Goal: Contribute content: Contribute content

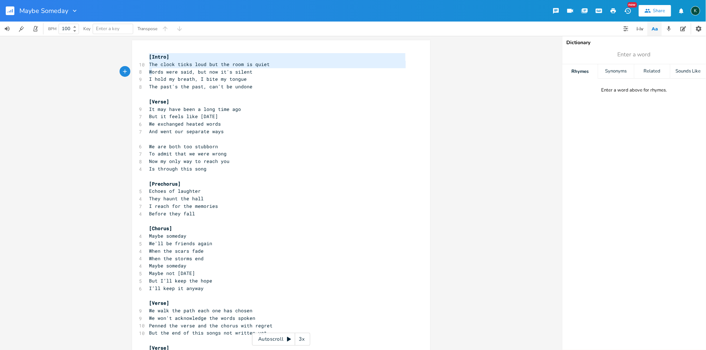
type textarea "[Intro] The clock ticks loud but the room is quiet Words were said, but now it'…"
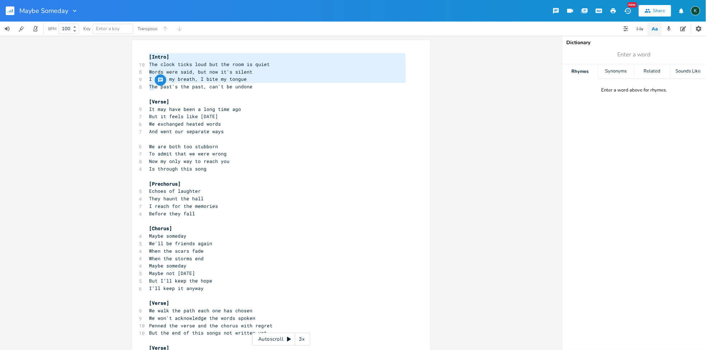
drag, startPoint x: 146, startPoint y: 55, endPoint x: 152, endPoint y: 89, distance: 33.9
click at [152, 89] on div "[Intro] 10 The clock ticks loud but the room is quiet 8 Words were said, but no…" at bounding box center [277, 258] width 259 height 411
click at [212, 120] on pre "But it feels like [DATE]" at bounding box center [277, 117] width 259 height 8
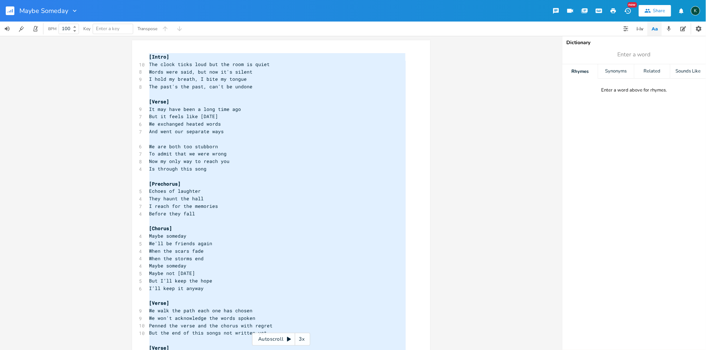
type textarea "[Lorem] Ips dolor sitam cons adi eli sedd ei tempo Incid utla etdo, mag ali en'…"
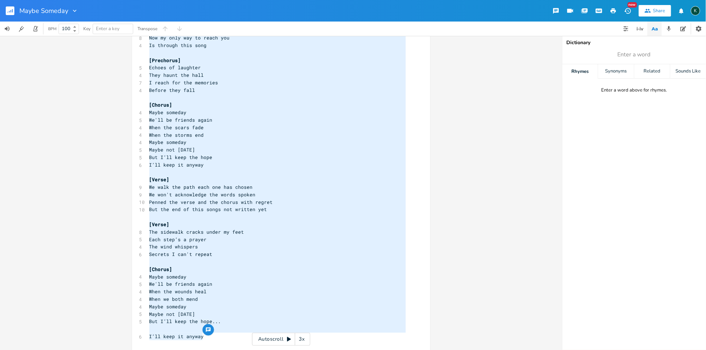
drag, startPoint x: 146, startPoint y: 57, endPoint x: 242, endPoint y: 361, distance: 318.5
click at [242, 350] on html "Maybe Someday New Share K BPM 100 Key Enter a key Transpose x [Intro] 10 The cl…" at bounding box center [353, 175] width 706 height 350
click at [13, 11] on rect "button" at bounding box center [10, 10] width 9 height 9
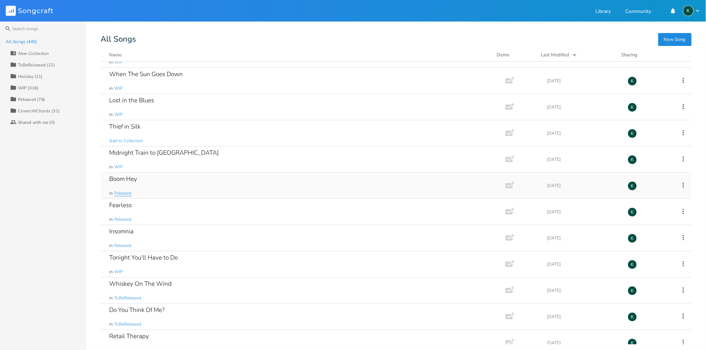
scroll to position [80, 0]
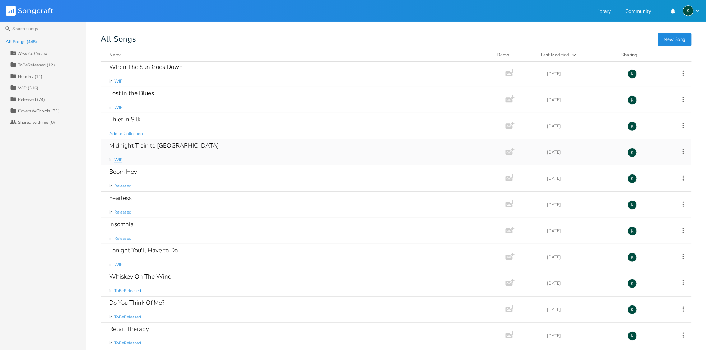
click at [117, 158] on span "WIP" at bounding box center [118, 160] width 8 height 6
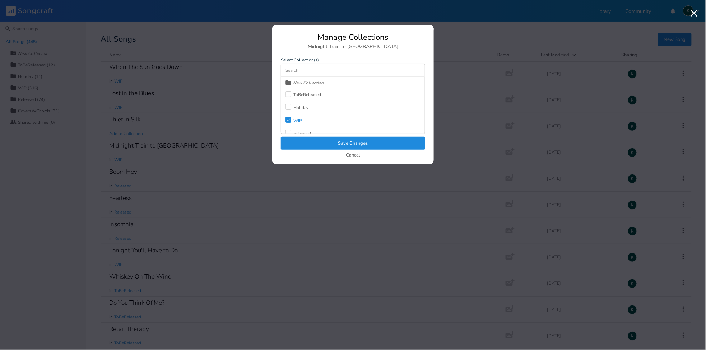
click at [298, 121] on div "WIP" at bounding box center [297, 120] width 9 height 4
click at [294, 91] on div "ToBeReleased" at bounding box center [303, 94] width 36 height 13
click at [307, 141] on button "Save Changes" at bounding box center [353, 143] width 144 height 13
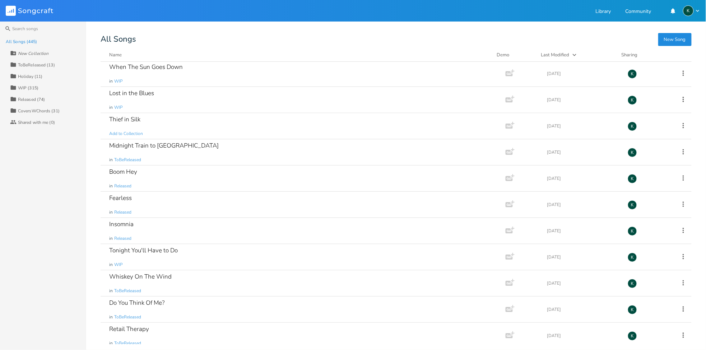
click at [20, 66] on div "ToBeReleased (13)" at bounding box center [36, 65] width 37 height 4
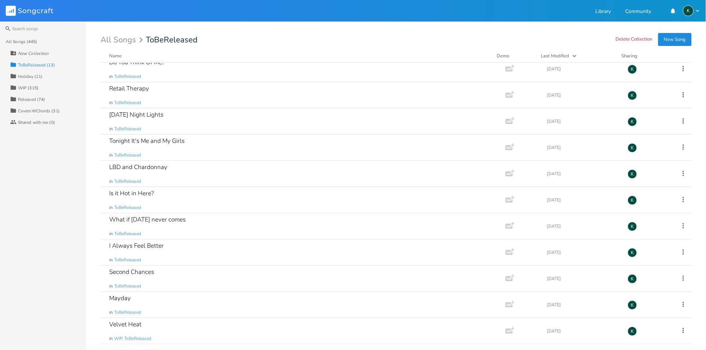
scroll to position [0, 0]
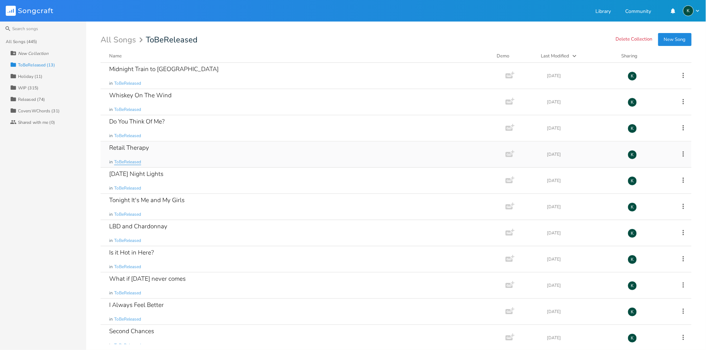
click at [137, 162] on span "ToBeReleased" at bounding box center [127, 162] width 27 height 6
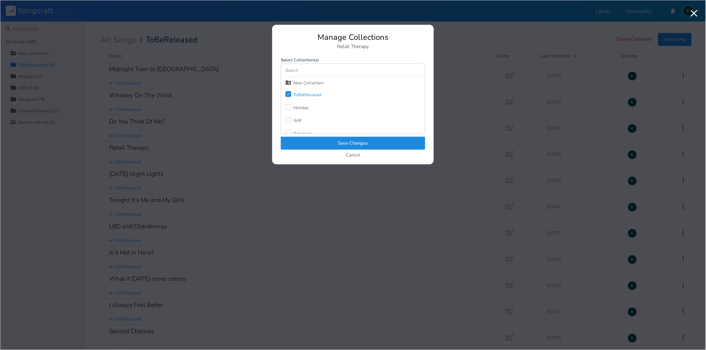
click at [287, 94] on icon at bounding box center [288, 94] width 3 height 3
click at [292, 111] on label at bounding box center [289, 114] width 8 height 7
click at [309, 142] on button "Save Changes" at bounding box center [353, 143] width 144 height 13
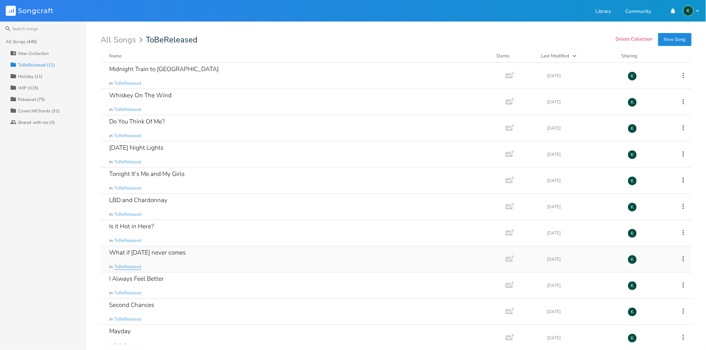
click at [136, 267] on span "ToBeReleased" at bounding box center [127, 267] width 27 height 6
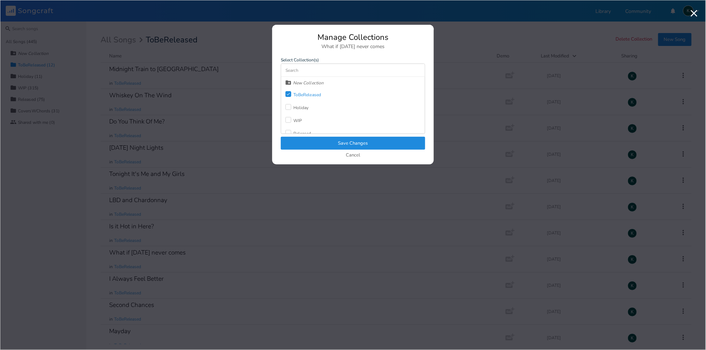
click at [296, 131] on div "Released" at bounding box center [302, 133] width 18 height 4
click at [289, 93] on icon "Check" at bounding box center [288, 94] width 4 height 4
click at [310, 140] on button "Save Changes" at bounding box center [353, 143] width 144 height 13
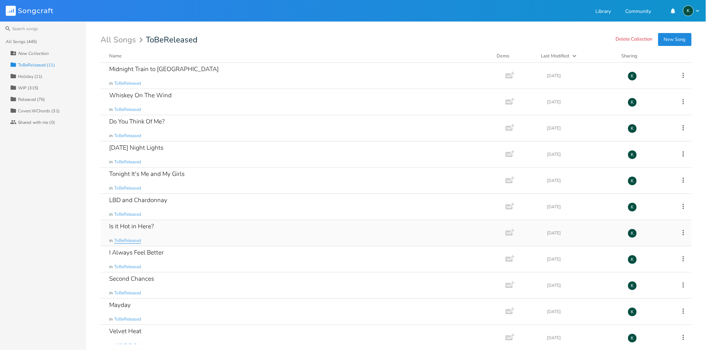
click at [130, 239] on span "ToBeReleased" at bounding box center [127, 241] width 27 height 6
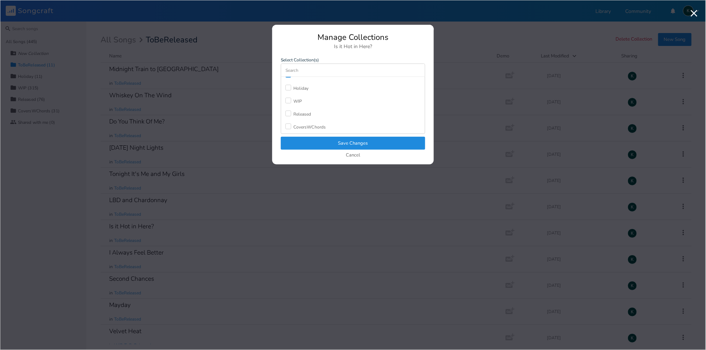
click at [287, 113] on div at bounding box center [288, 114] width 6 height 6
click at [291, 94] on div "Check" at bounding box center [288, 94] width 6 height 6
click at [321, 140] on button "Save Changes" at bounding box center [353, 143] width 144 height 13
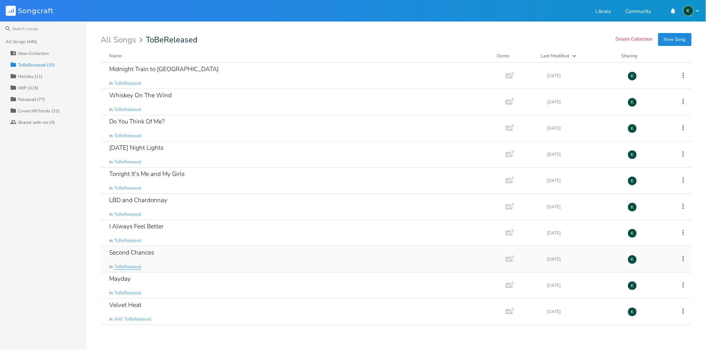
click at [131, 268] on span "ToBeReleased" at bounding box center [127, 267] width 27 height 6
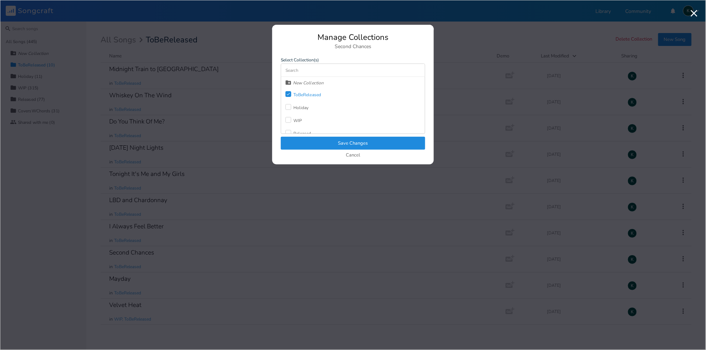
click at [290, 130] on div "Released" at bounding box center [298, 133] width 26 height 13
click at [304, 143] on button "Save Changes" at bounding box center [353, 143] width 144 height 13
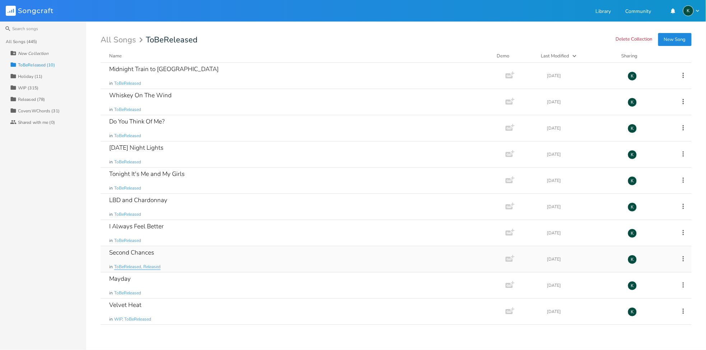
click at [131, 266] on span "ToBeReleased, Released" at bounding box center [137, 267] width 46 height 6
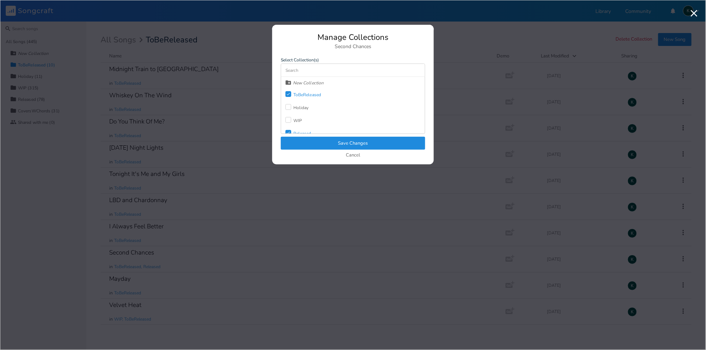
click at [288, 96] on div "Check" at bounding box center [288, 94] width 6 height 6
click at [305, 141] on button "Save Changes" at bounding box center [353, 143] width 144 height 13
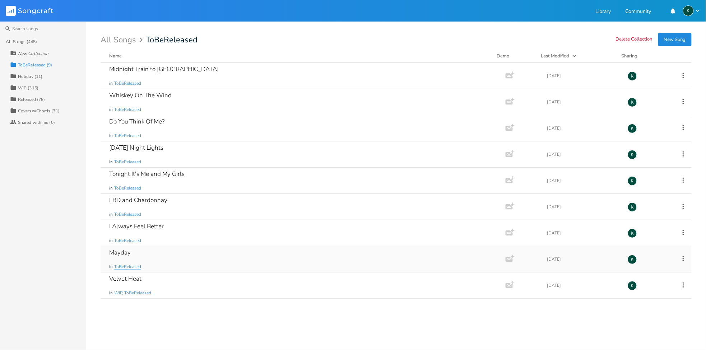
click at [127, 267] on span "ToBeReleased" at bounding box center [127, 267] width 27 height 6
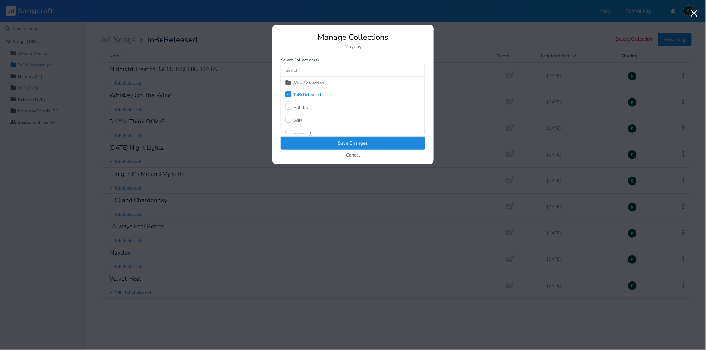
click at [290, 133] on div at bounding box center [288, 133] width 6 height 6
click at [287, 93] on icon "Check" at bounding box center [288, 94] width 4 height 4
click at [296, 142] on button "Save Changes" at bounding box center [353, 143] width 144 height 13
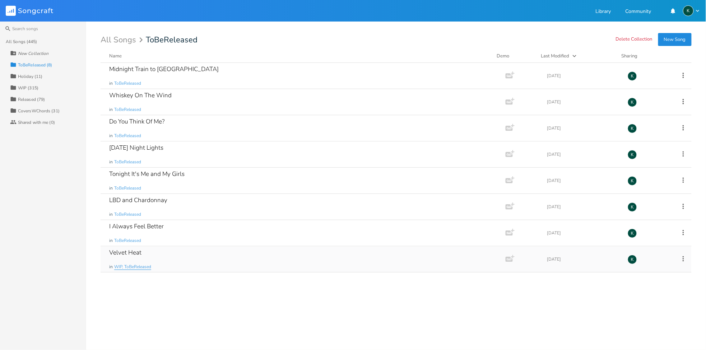
click at [138, 266] on span "WIP, ToBeReleased" at bounding box center [132, 267] width 37 height 6
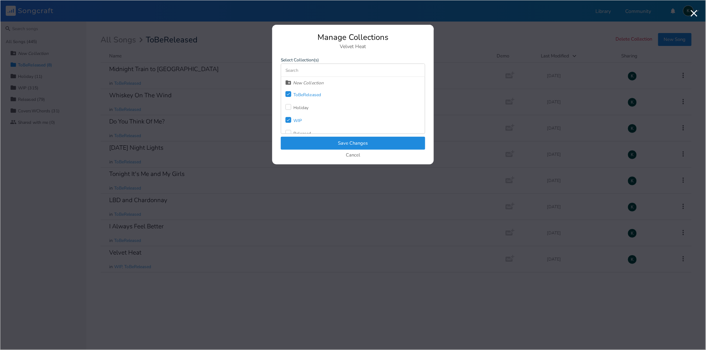
click at [289, 119] on icon "Check" at bounding box center [288, 120] width 4 height 4
click at [288, 93] on icon "Check" at bounding box center [288, 94] width 4 height 4
click at [297, 130] on div "Released" at bounding box center [298, 133] width 26 height 13
click at [304, 141] on button "Save Changes" at bounding box center [353, 143] width 144 height 13
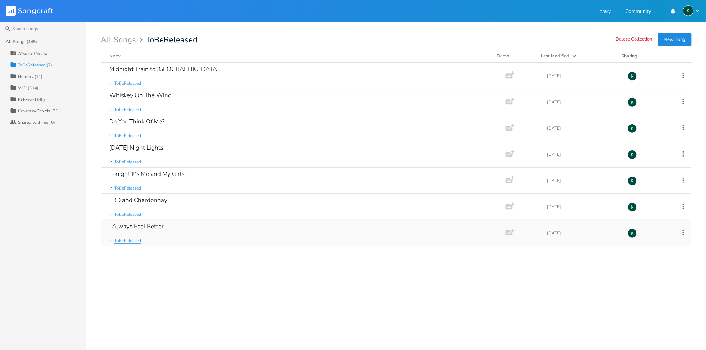
click at [132, 241] on span "ToBeReleased" at bounding box center [127, 241] width 27 height 6
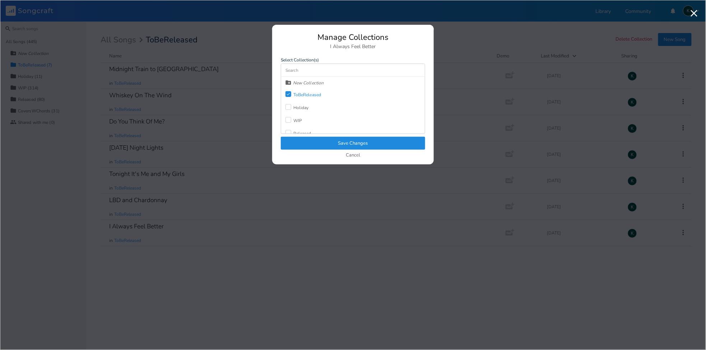
click at [299, 133] on div "Released" at bounding box center [302, 133] width 18 height 4
click at [295, 94] on div "ToBeReleased" at bounding box center [307, 95] width 28 height 4
click at [326, 144] on button "Save Changes" at bounding box center [353, 143] width 144 height 13
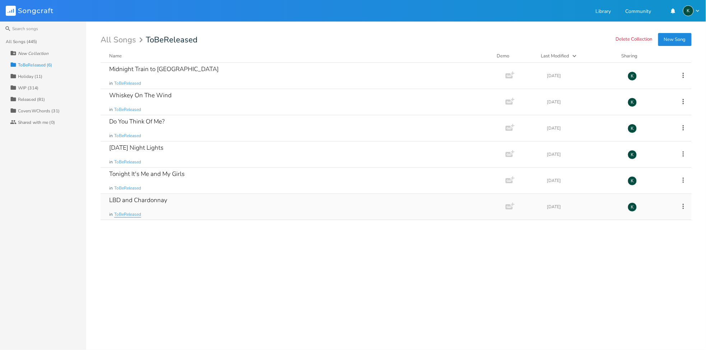
click at [135, 211] on span "ToBeReleased" at bounding box center [127, 214] width 27 height 6
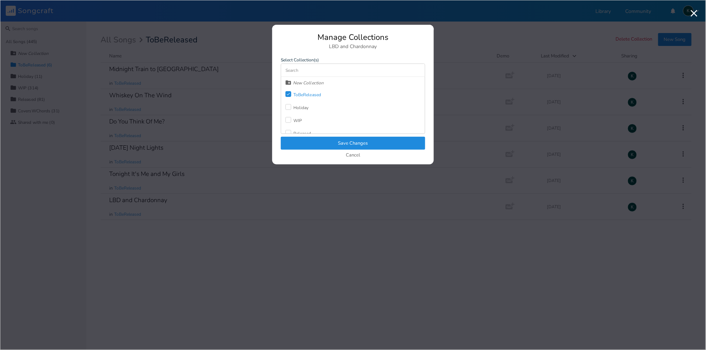
click at [302, 131] on div "Released" at bounding box center [302, 133] width 18 height 4
click at [298, 94] on div "ToBeReleased" at bounding box center [307, 95] width 28 height 4
click at [327, 141] on button "Save Changes" at bounding box center [353, 143] width 144 height 13
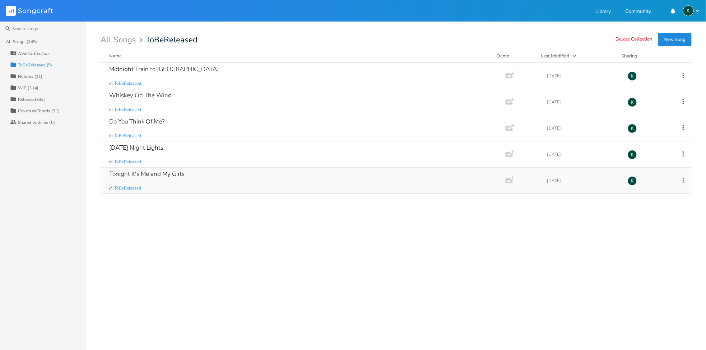
click at [137, 187] on span "ToBeReleased" at bounding box center [127, 188] width 27 height 6
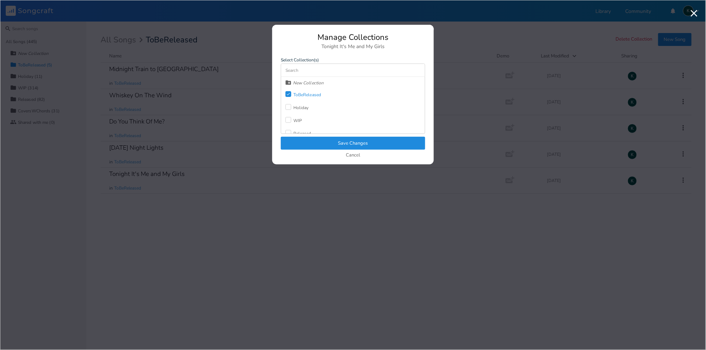
click at [289, 131] on div at bounding box center [288, 133] width 6 height 6
click at [286, 93] on icon "Check" at bounding box center [288, 94] width 4 height 4
click at [310, 142] on button "Save Changes" at bounding box center [353, 143] width 144 height 13
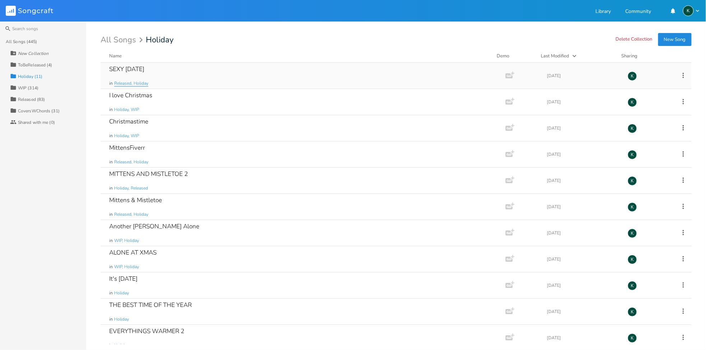
click at [138, 81] on span "Released, Holiday" at bounding box center [131, 83] width 34 height 6
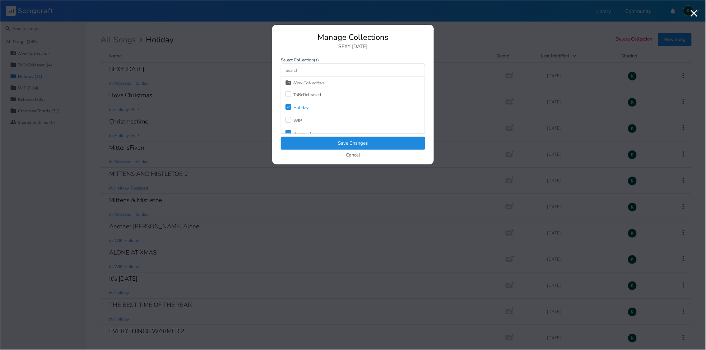
click at [293, 107] on div "Holiday" at bounding box center [300, 108] width 15 height 4
click at [308, 142] on button "Save Changes" at bounding box center [353, 143] width 144 height 13
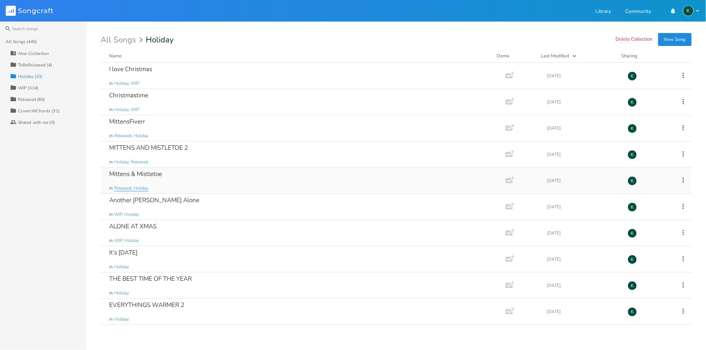
click at [141, 188] on span "Released, Holiday" at bounding box center [131, 188] width 34 height 6
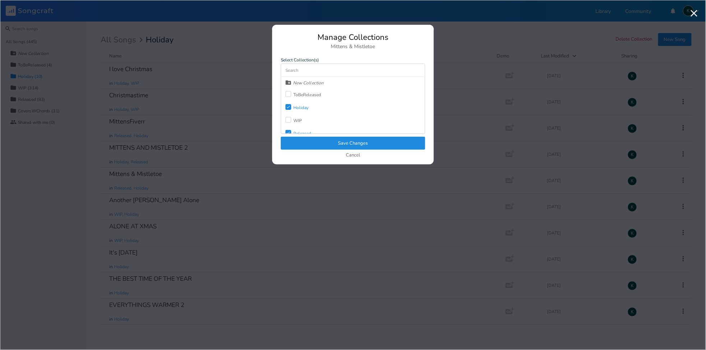
click at [299, 131] on div "Released" at bounding box center [302, 133] width 18 height 4
click at [299, 132] on div "Released" at bounding box center [302, 133] width 18 height 4
click at [292, 107] on label "Check" at bounding box center [289, 107] width 8 height 7
click at [303, 142] on button "Save Changes" at bounding box center [353, 143] width 144 height 13
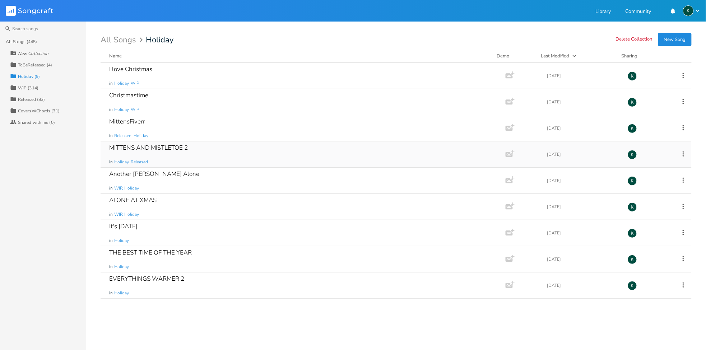
click at [134, 145] on div "MITTENS AND MISTLETOE 2" at bounding box center [148, 148] width 79 height 6
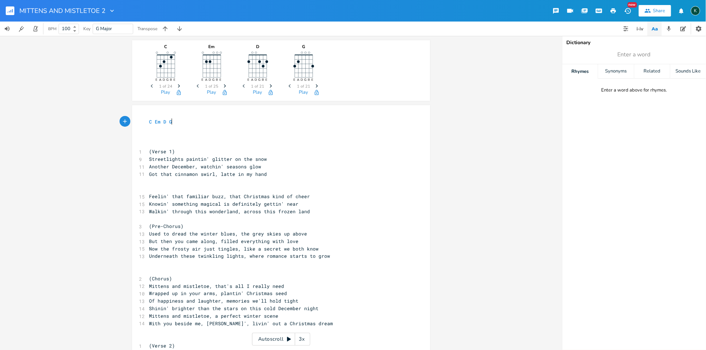
click at [109, 10] on icon "button" at bounding box center [111, 10] width 7 height 7
click at [130, 3] on div "MITTENS AND MISTLETOE 2 New Share K" at bounding box center [353, 11] width 706 height 22
click at [111, 9] on icon "button" at bounding box center [111, 10] width 7 height 7
click at [126, 33] on span "Collection Collections" at bounding box center [121, 32] width 29 height 5
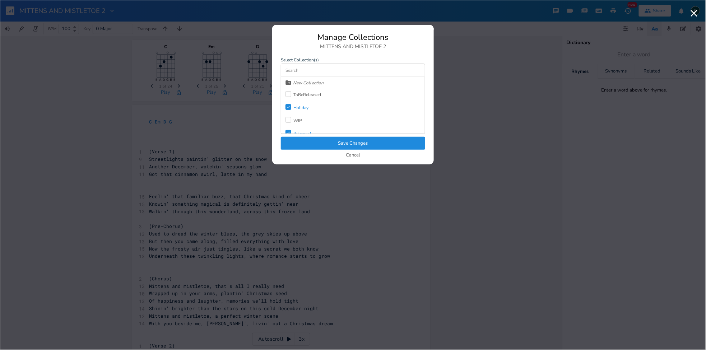
click at [288, 108] on icon at bounding box center [288, 107] width 3 height 3
click at [307, 142] on button "Save Changes" at bounding box center [353, 143] width 144 height 13
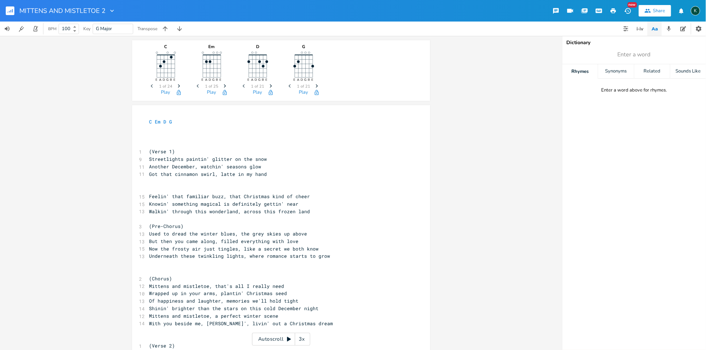
click at [11, 9] on rect "button" at bounding box center [10, 10] width 9 height 9
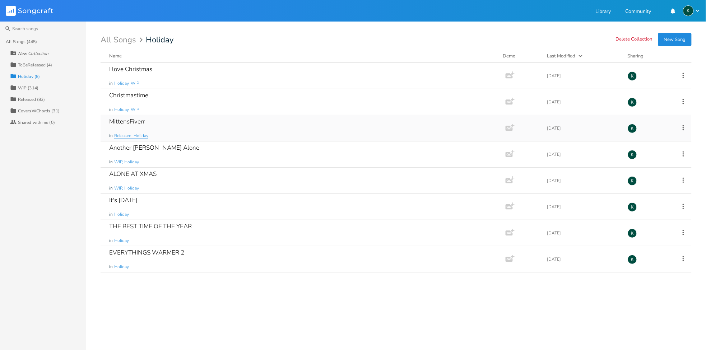
click at [137, 135] on span "Released, Holiday" at bounding box center [131, 136] width 34 height 6
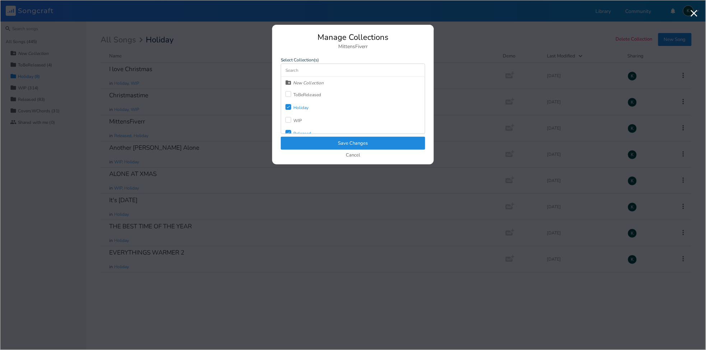
click at [291, 106] on div "Check" at bounding box center [288, 107] width 6 height 6
click at [312, 139] on button "Save Changes" at bounding box center [353, 143] width 144 height 13
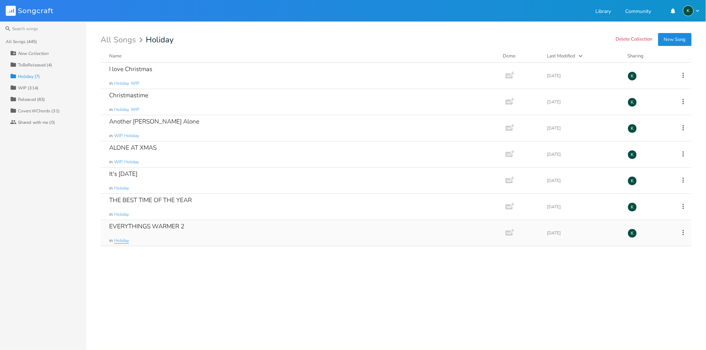
click at [119, 239] on span "Holiday" at bounding box center [121, 241] width 15 height 6
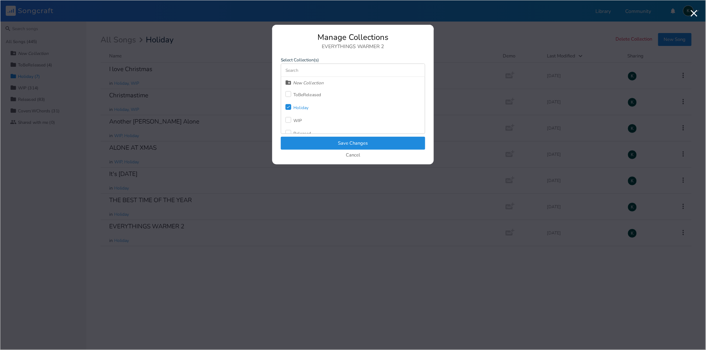
click at [289, 108] on icon "Check" at bounding box center [288, 107] width 4 height 4
click at [295, 133] on div "Released" at bounding box center [302, 133] width 18 height 4
click at [302, 140] on button "Save Changes" at bounding box center [353, 143] width 144 height 13
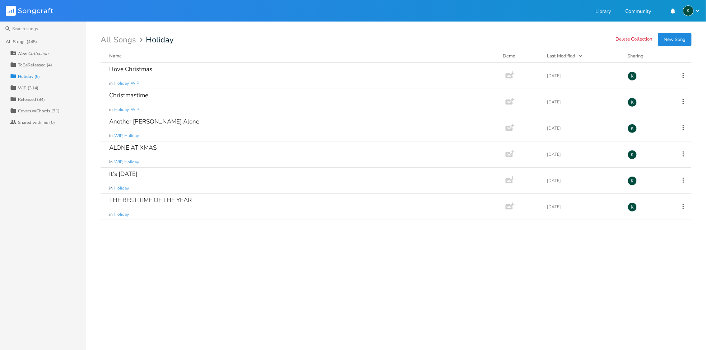
click at [23, 64] on div "ToBeReleased (4)" at bounding box center [35, 65] width 34 height 4
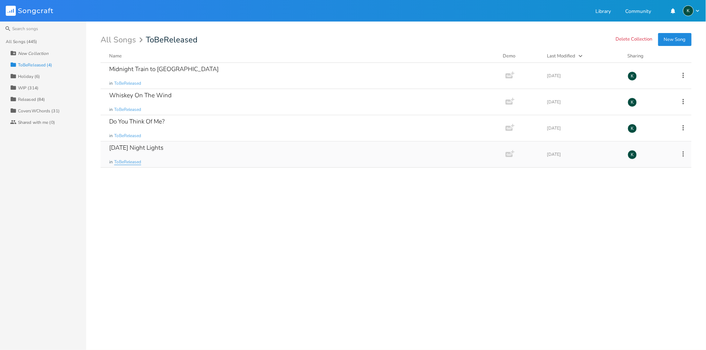
click at [121, 162] on span "ToBeReleased" at bounding box center [127, 162] width 27 height 6
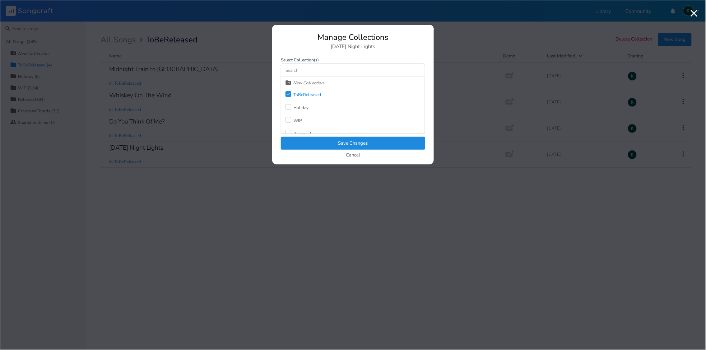
click at [297, 93] on div "ToBeReleased" at bounding box center [307, 95] width 28 height 4
click at [301, 131] on div "Released" at bounding box center [302, 133] width 18 height 4
click at [299, 138] on button "Save Changes" at bounding box center [353, 143] width 144 height 13
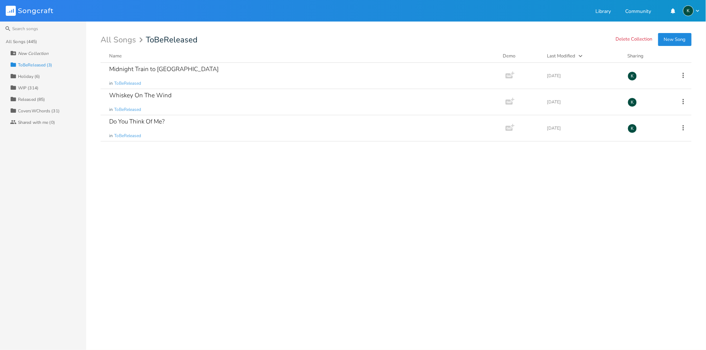
click at [44, 109] on div "CoversWChords (31)" at bounding box center [39, 111] width 42 height 4
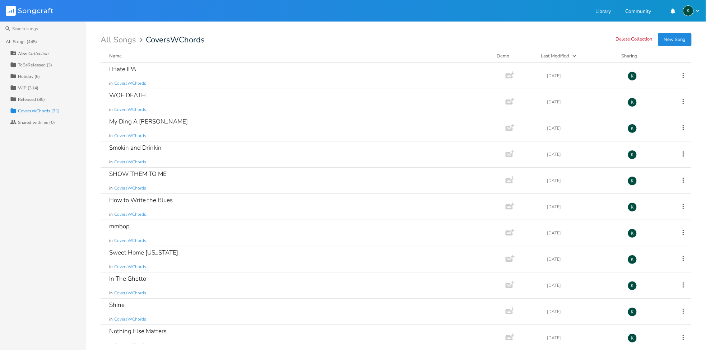
click at [31, 88] on div "WIP (314)" at bounding box center [28, 88] width 20 height 4
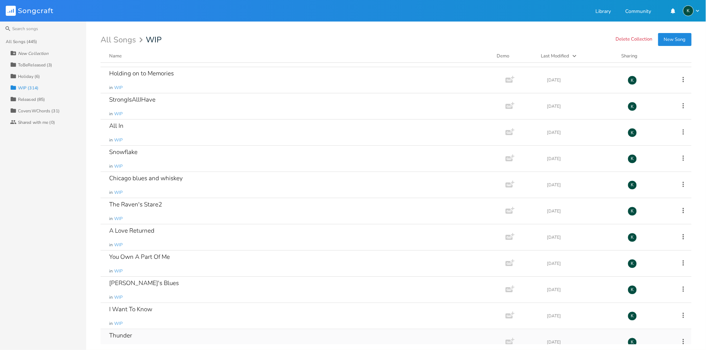
scroll to position [7838, 0]
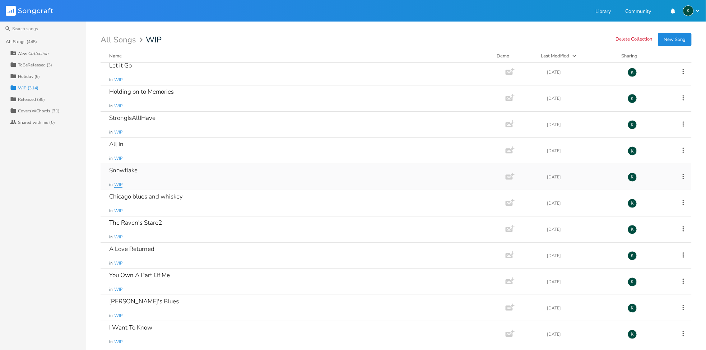
click at [118, 188] on span "WIP" at bounding box center [118, 185] width 8 height 6
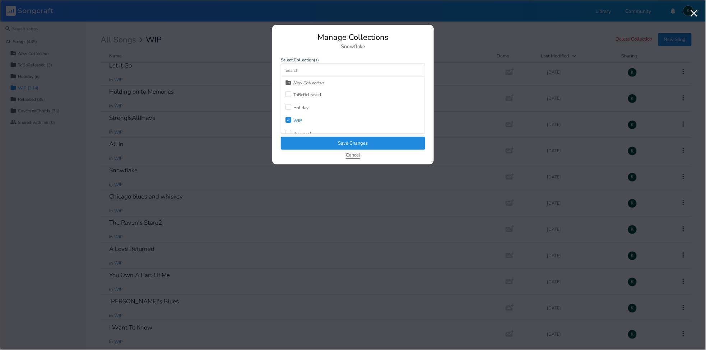
click at [350, 154] on button "Cancel" at bounding box center [353, 156] width 14 height 6
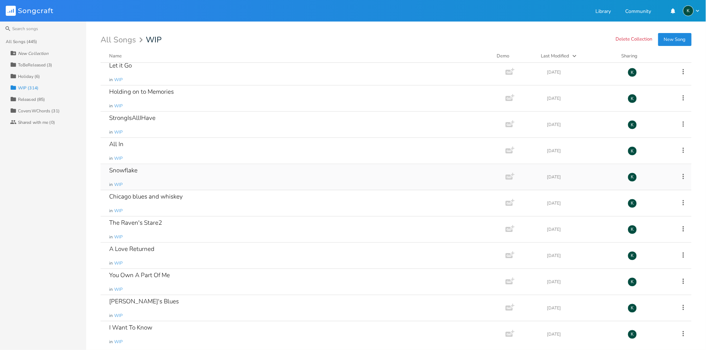
click at [116, 173] on div "Snowflake" at bounding box center [123, 170] width 28 height 6
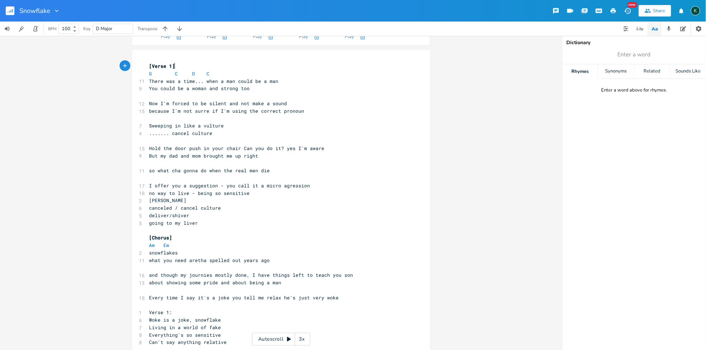
scroll to position [40, 0]
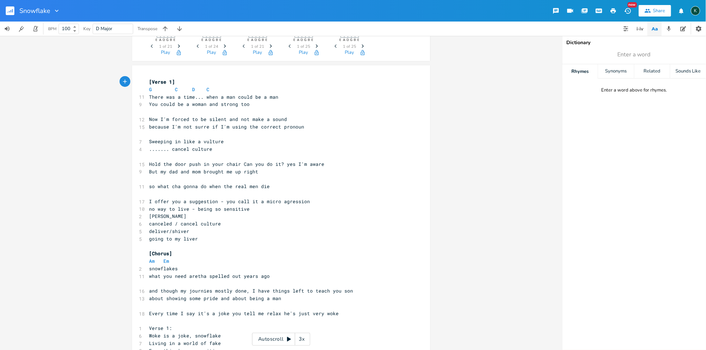
click at [6, 9] on rect "button" at bounding box center [10, 10] width 9 height 9
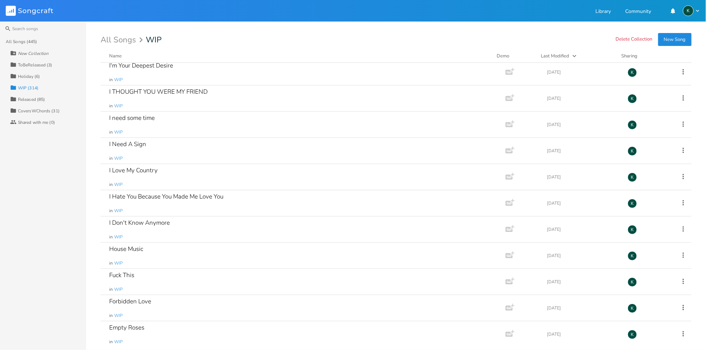
scroll to position [5469, 0]
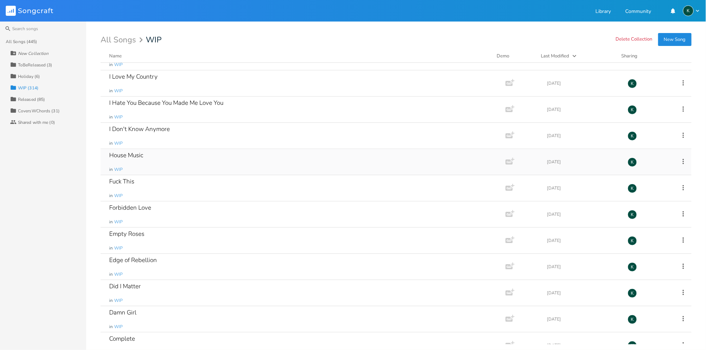
click at [140, 158] on div "House Music" at bounding box center [126, 155] width 34 height 6
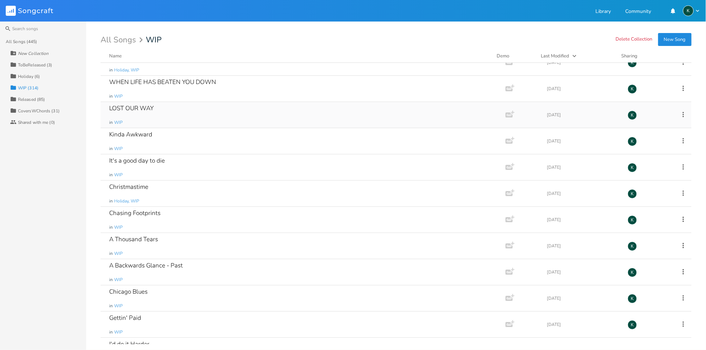
scroll to position [2034, 0]
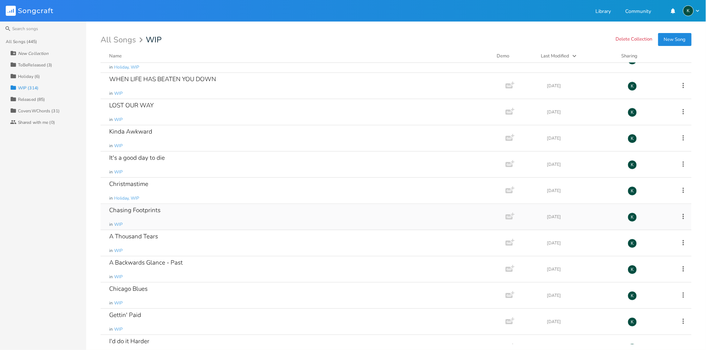
click at [134, 210] on div "Chasing Footprints" at bounding box center [134, 210] width 51 height 6
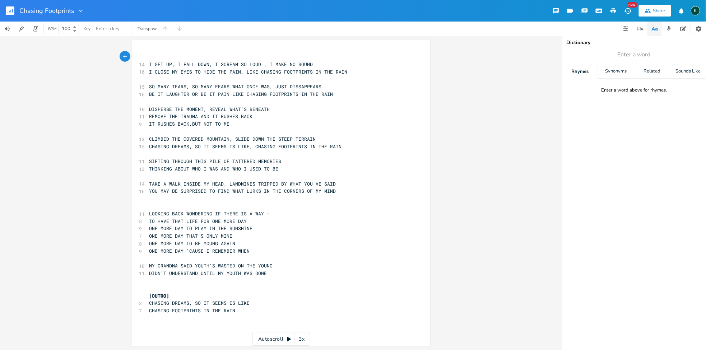
click at [6, 10] on rect "button" at bounding box center [10, 10] width 9 height 9
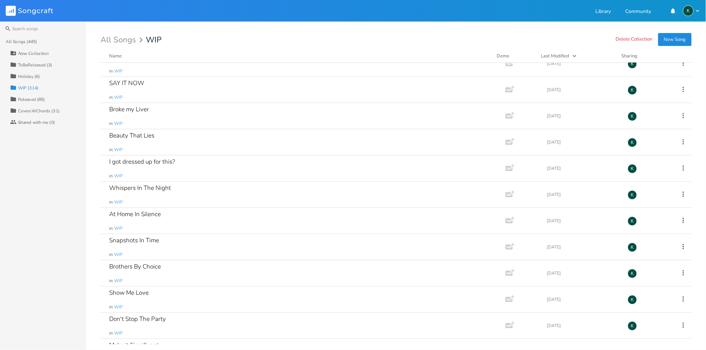
scroll to position [1037, 0]
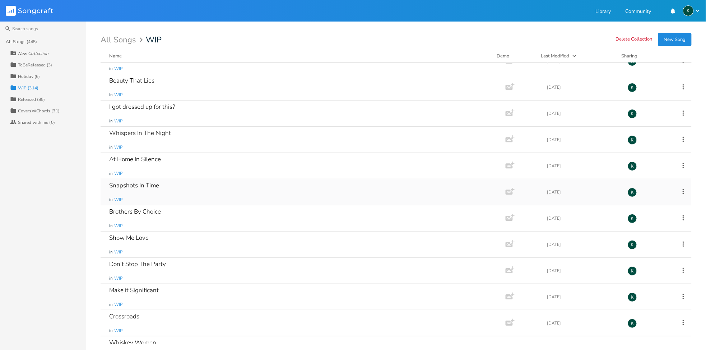
click at [142, 185] on div "Snapshots In Time" at bounding box center [134, 185] width 50 height 6
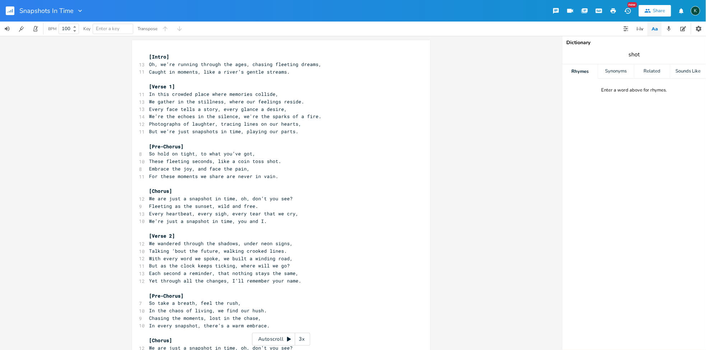
type input "shot"
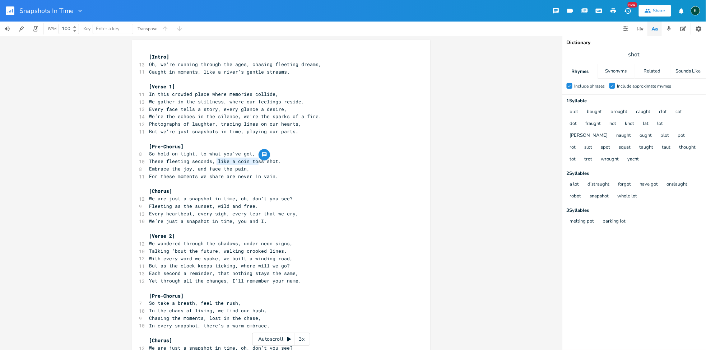
drag, startPoint x: 215, startPoint y: 160, endPoint x: 257, endPoint y: 160, distance: 42.0
click at [257, 160] on div "like a coin tos x [Intro] 13 Oh, we’re running through the ages, chasing fleeti…" at bounding box center [281, 324] width 298 height 568
type textarea "g"
type textarea "take your"
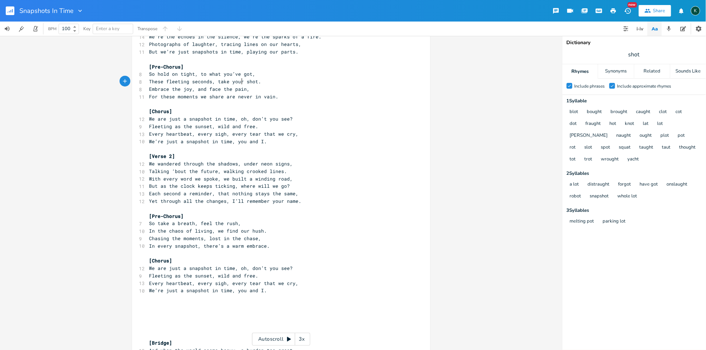
scroll to position [120, 0]
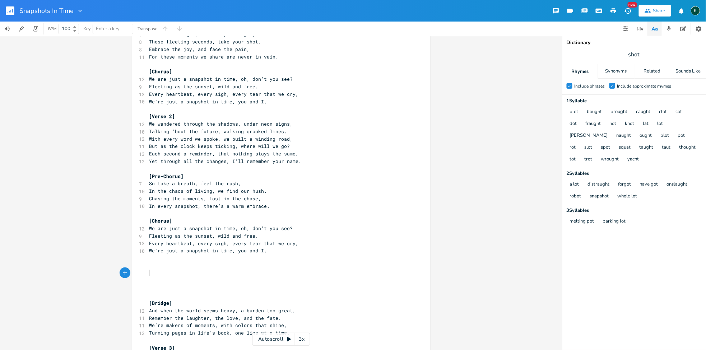
click at [173, 273] on pre "​" at bounding box center [277, 274] width 259 height 8
click at [169, 268] on pre "​" at bounding box center [277, 266] width 259 height 8
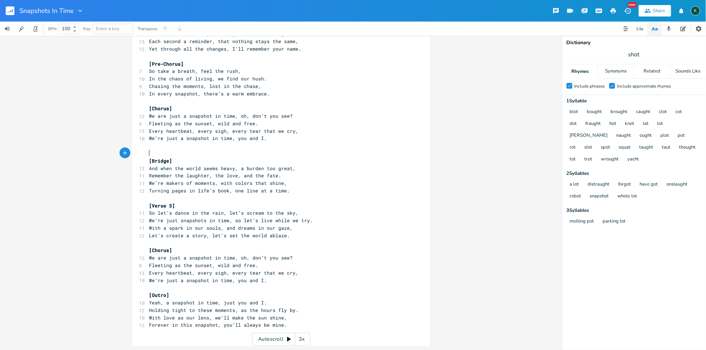
scroll to position [232, 0]
click at [231, 190] on span "Turning pages in life’s book, one line at a time." at bounding box center [219, 190] width 141 height 6
type textarea "livin'"
click at [701, 122] on div "blot bought brought caught clot cot dot fraught hot knot lat lot mott naught ou…" at bounding box center [633, 135] width 136 height 59
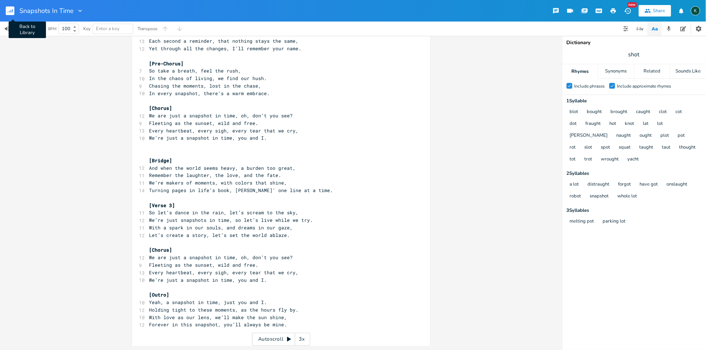
click at [13, 7] on rect "button" at bounding box center [10, 10] width 9 height 9
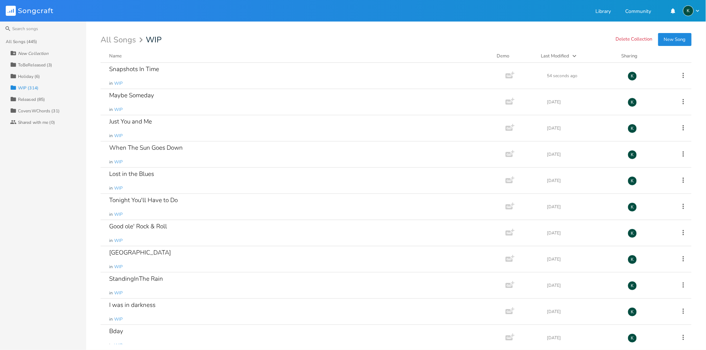
click at [29, 44] on div "All Songs (445)" at bounding box center [46, 41] width 80 height 11
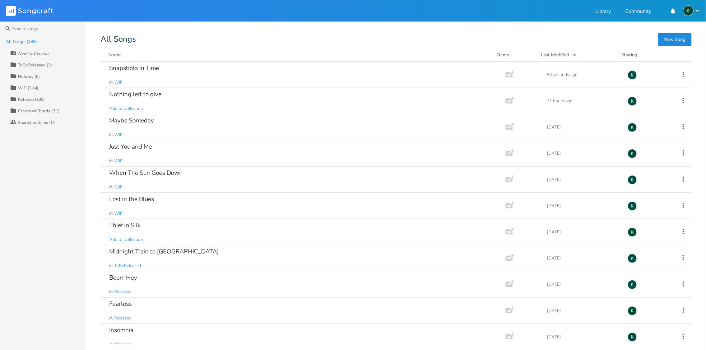
scroll to position [6057, 0]
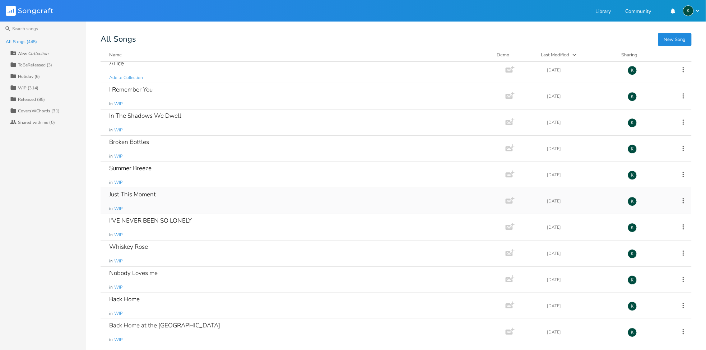
click at [122, 197] on div "Just This Moment" at bounding box center [132, 194] width 47 height 6
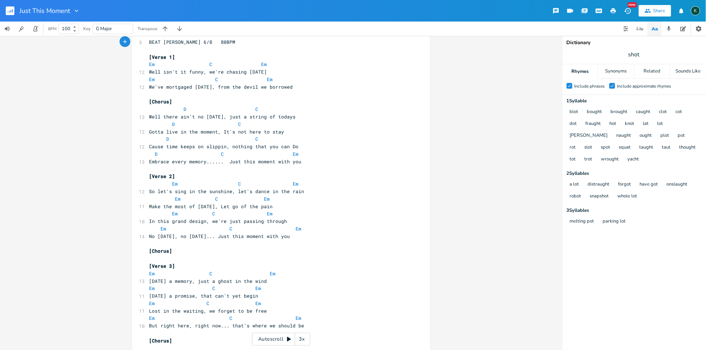
scroll to position [95, 0]
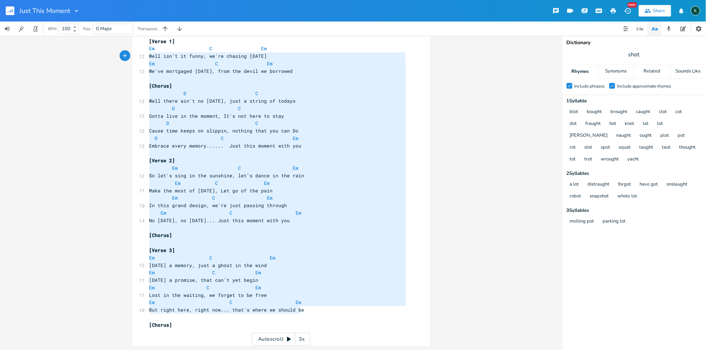
type textarea "BEAT BUDDY ODD 6/8 80BPM [Verse 1] Em C Em Well isn't it funny, we're chasing t…"
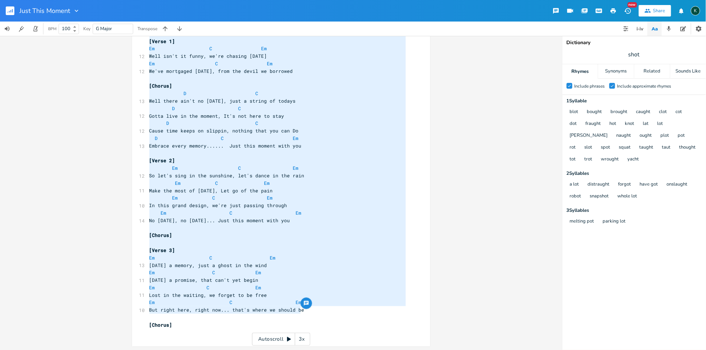
drag, startPoint x: 304, startPoint y: 306, endPoint x: 145, endPoint y: 24, distance: 323.4
click at [145, 24] on div "Just This Moment New Share K BPM 100 Key G Major Transpose Em E A D G B E Previ…" at bounding box center [353, 175] width 706 height 350
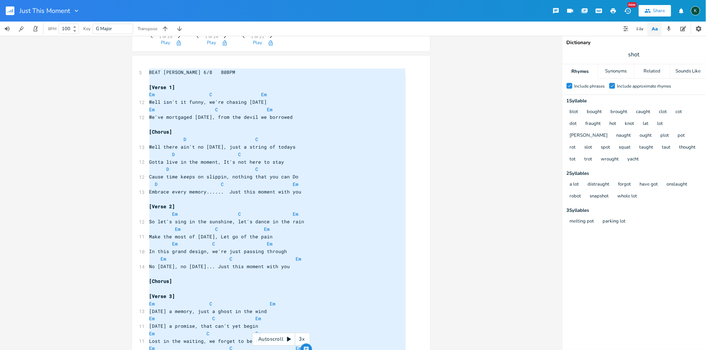
scroll to position [0, 0]
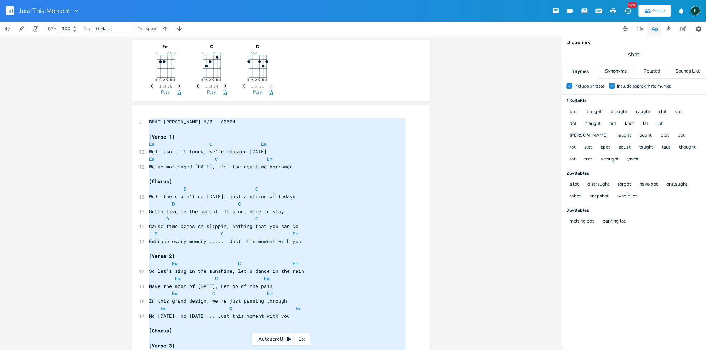
click at [75, 11] on icon "button" at bounding box center [76, 10] width 7 height 7
click at [85, 33] on span "Collection Collections" at bounding box center [87, 32] width 29 height 5
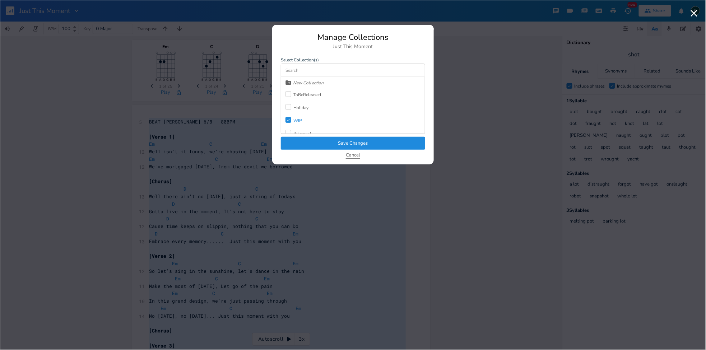
click at [354, 154] on button "Cancel" at bounding box center [353, 156] width 14 height 6
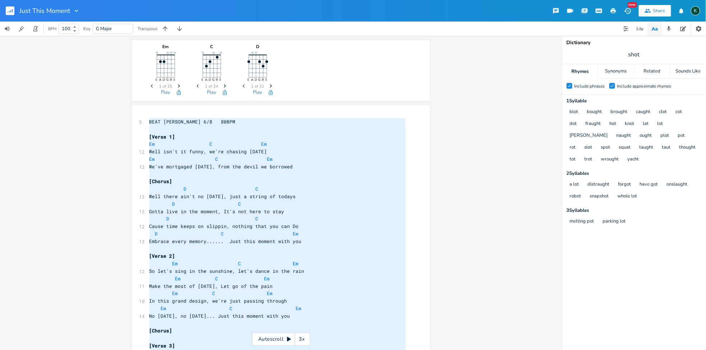
click at [13, 9] on rect "button" at bounding box center [10, 10] width 9 height 9
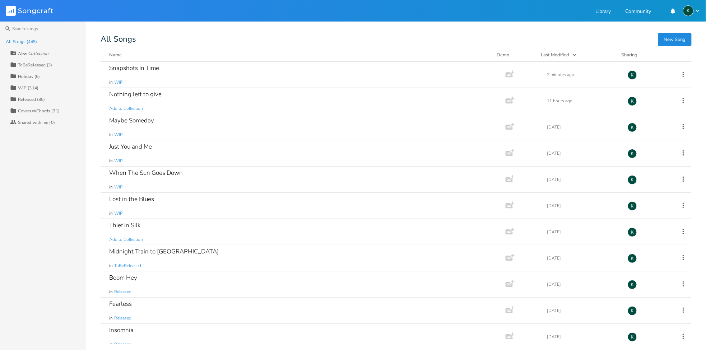
scroll to position [6057, 0]
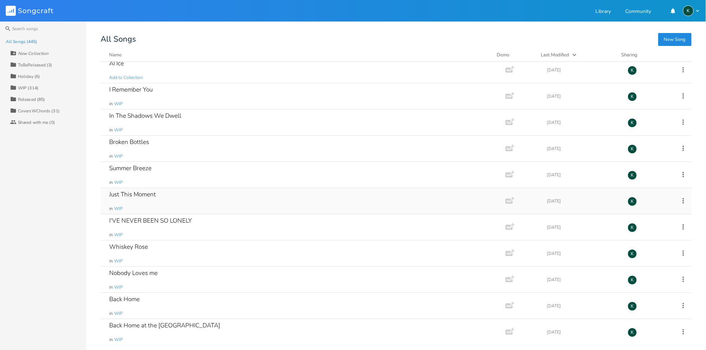
click at [139, 197] on div "Just This Moment" at bounding box center [132, 194] width 47 height 6
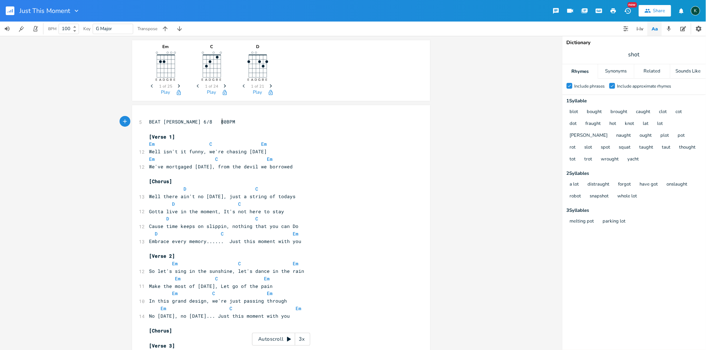
click at [178, 163] on span "We've mortgaged today, from the devil we borrowed" at bounding box center [221, 166] width 144 height 6
type textarea "[Verse 1]"
drag, startPoint x: 204, startPoint y: 135, endPoint x: 92, endPoint y: 130, distance: 111.7
click at [92, 130] on div "Em E A D G B E Previous 1 of 25 Next Play C E A D G B E Previous 1 of 24 Next P…" at bounding box center [281, 193] width 562 height 314
type textarea "Em C Em"
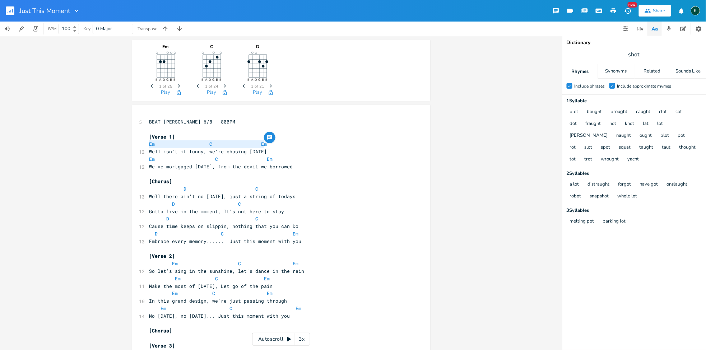
drag, startPoint x: 268, startPoint y: 144, endPoint x: 127, endPoint y: 141, distance: 140.7
click at [127, 141] on div "Em E A D G B E Previous 1 of 25 Next Play C E A D G B E Previous 1 of 24 Next P…" at bounding box center [281, 193] width 562 height 314
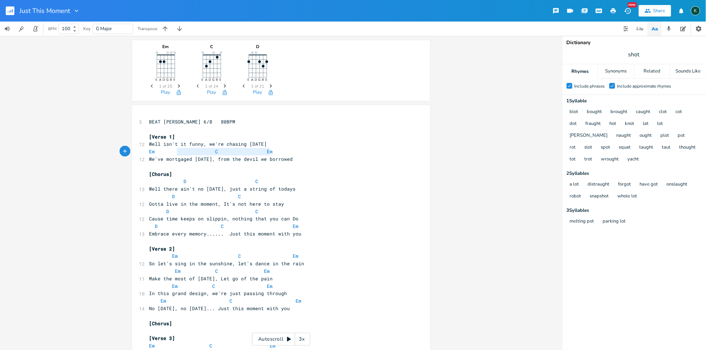
type textarea "Well isn't it funny, we're chasing tomorrow Em C Em"
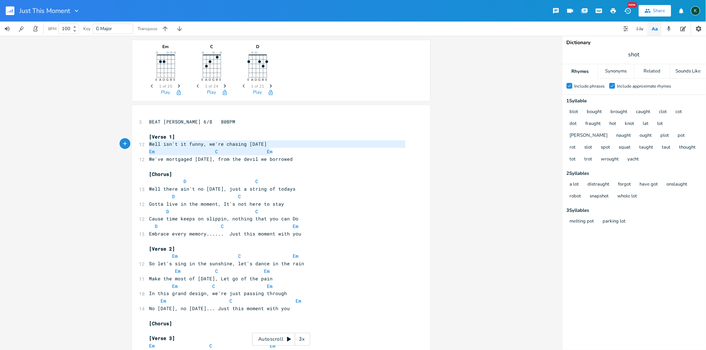
drag, startPoint x: 274, startPoint y: 152, endPoint x: 134, endPoint y: 146, distance: 140.1
click at [134, 146] on div "Well isn't it funny, we're chasing tomorrow Em C Em x 5 BEAT BUDDY ODD 6/8 80BP…" at bounding box center [281, 269] width 298 height 329
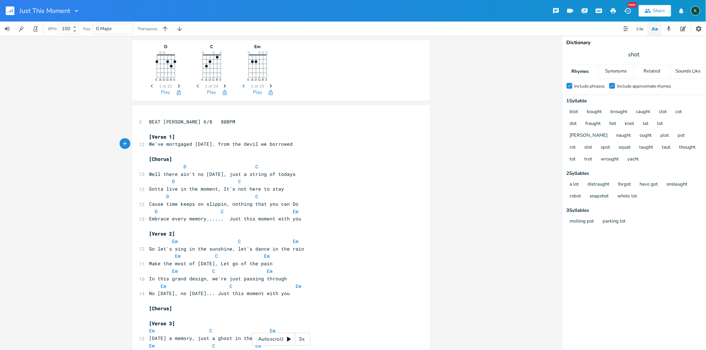
type textarea "Em C Em"
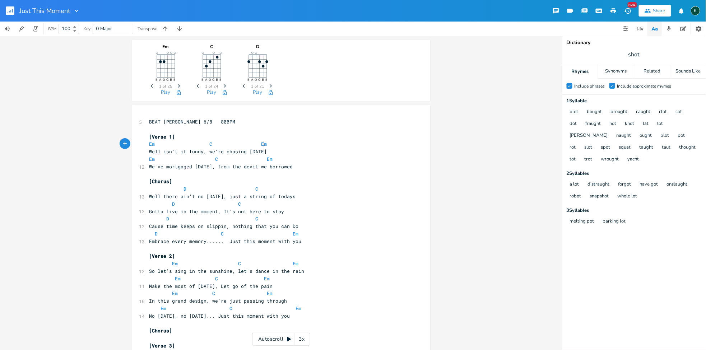
type textarea "Well"
type textarea "Em C Em"
drag, startPoint x: 273, startPoint y: 145, endPoint x: 139, endPoint y: 144, distance: 133.5
click at [139, 144] on div "Em C Em x 5 BEAT BUDDY ODD 6/8 80BPM ​ [Verse 1] Em C Em Well isn't it funny, w…" at bounding box center [281, 273] width 298 height 337
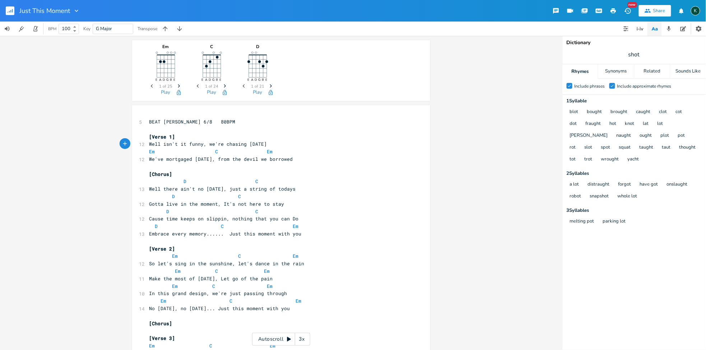
click at [9, 9] on rect "button" at bounding box center [10, 10] width 9 height 9
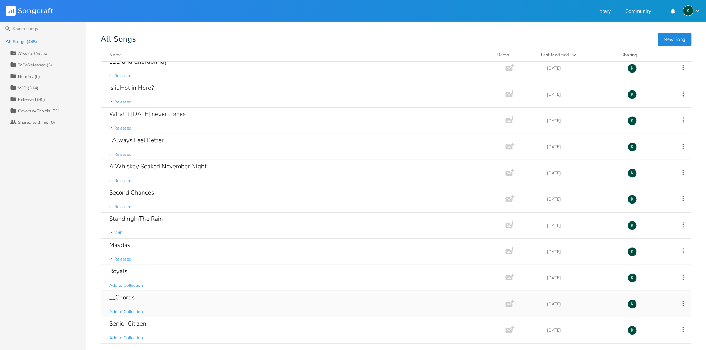
scroll to position [718, 0]
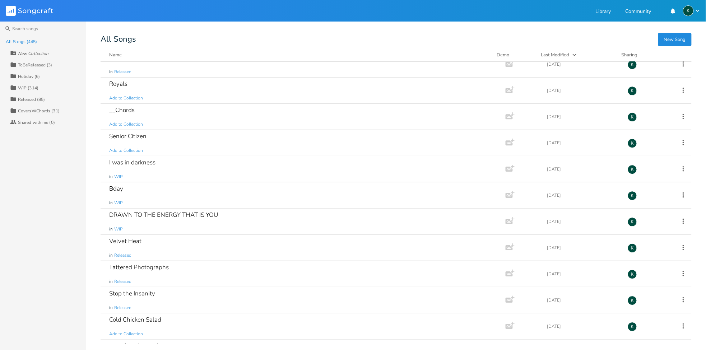
click at [27, 90] on div "Collection WIP (314)" at bounding box center [48, 87] width 76 height 11
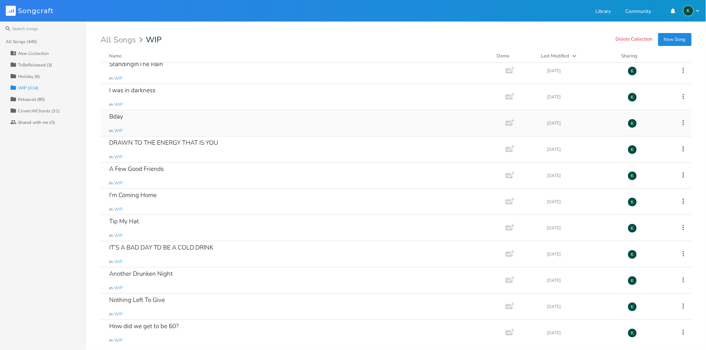
scroll to position [206, 0]
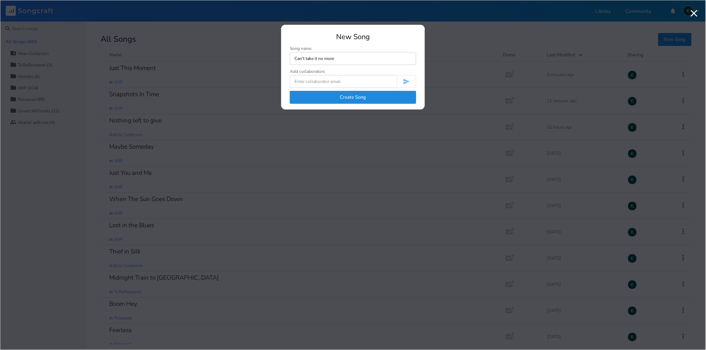
type input "Can't take it no more"
click at [389, 98] on button "Create Song" at bounding box center [353, 97] width 126 height 13
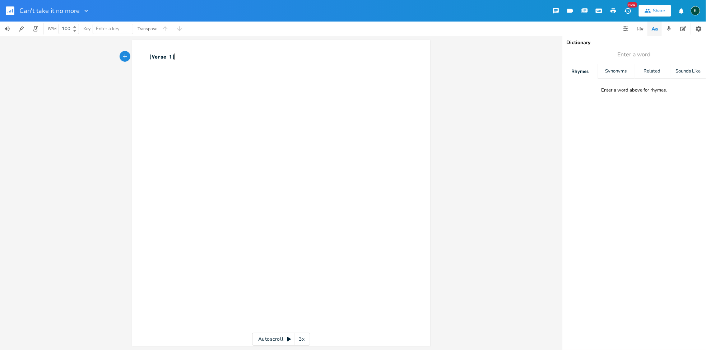
type textarea "[Verse 1]"
drag, startPoint x: 191, startPoint y: 55, endPoint x: 121, endPoint y: 53, distance: 70.0
click at [121, 53] on div "[Verse 1] x [Verse 1] ​ Autoscroll 3x" at bounding box center [281, 193] width 562 height 314
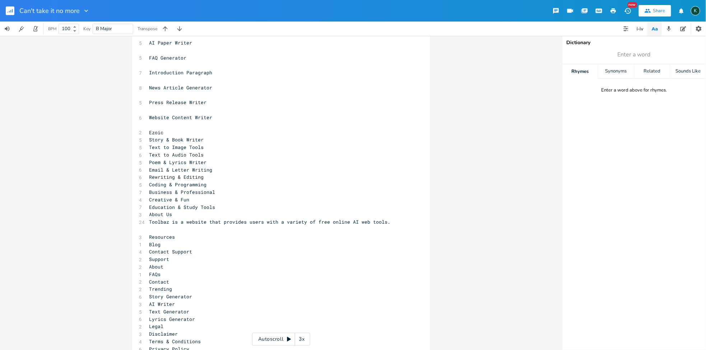
scroll to position [2346, 0]
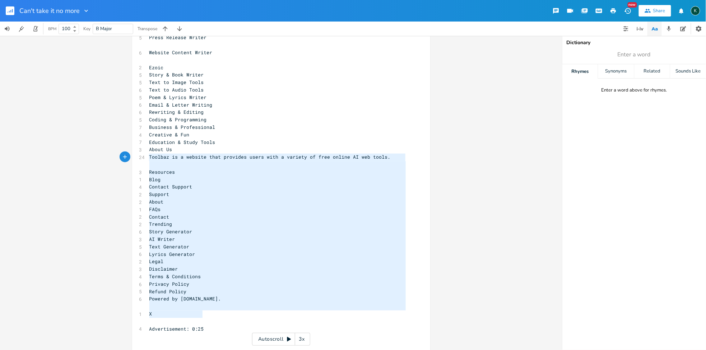
type textarea "Rewriting & Editing Coding & Programming Business & Professional Creative & Fun…"
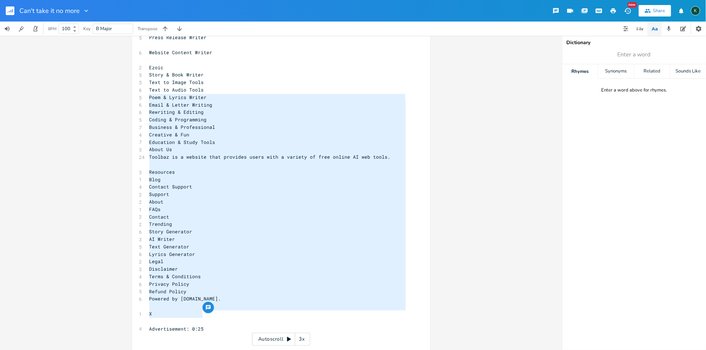
drag, startPoint x: 210, startPoint y: 312, endPoint x: 116, endPoint y: 95, distance: 235.4
click at [116, 95] on div "B E A D G B E × Previous 1 of 19 Next Play Rewriting & Editing Coding & Program…" at bounding box center [281, 193] width 562 height 314
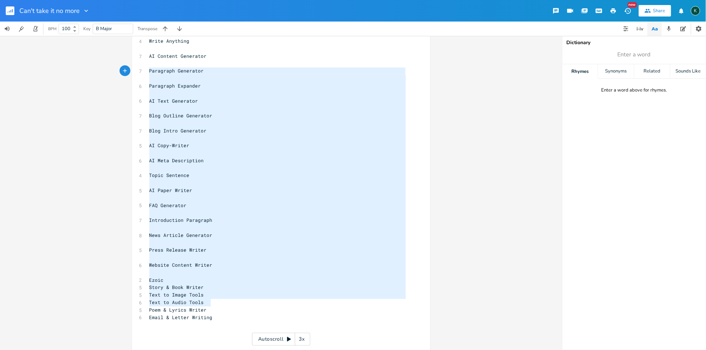
type textarea "Write Anything AI Content Generator Paragraph Generator Paragraph Expander AI T…"
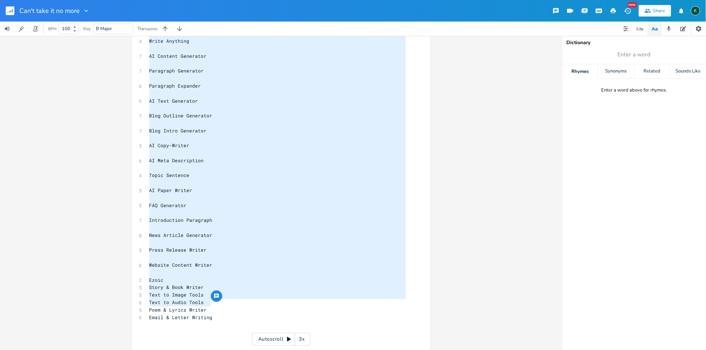
drag, startPoint x: 230, startPoint y: 300, endPoint x: 66, endPoint y: 17, distance: 327.6
click at [66, 17] on div "Can't take it no more New Share K BPM 100 Key B Major Transpose B E A D G B E ×…" at bounding box center [353, 175] width 706 height 350
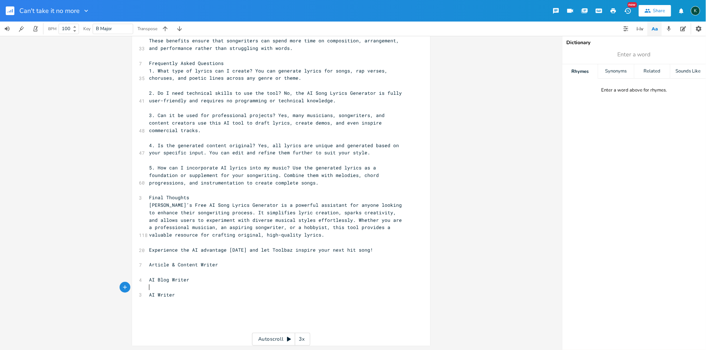
scroll to position [1850, 0]
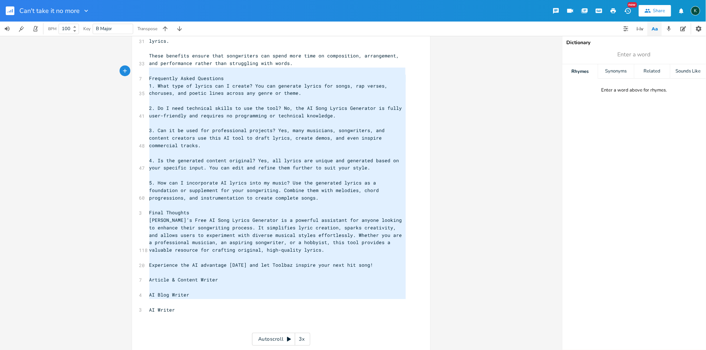
type textarea "Frequently Asked Questions 1. What type of lyrics can I create? You can generat…"
drag, startPoint x: 175, startPoint y: 303, endPoint x: 128, endPoint y: 67, distance: 240.8
click at [128, 61] on div "B E A D G B E × Previous 1 of 19 Next Play x 1 (Verse 1) 10 The alarm screams, …" at bounding box center [281, 193] width 562 height 314
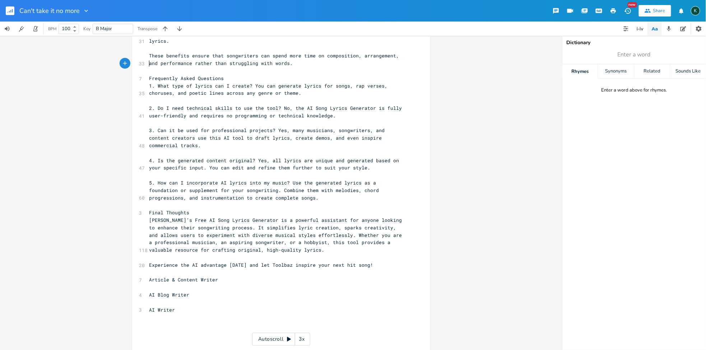
scroll to position [1842, 0]
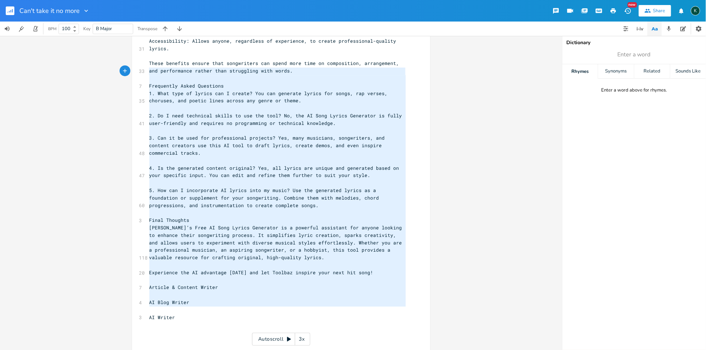
type textarea "Frequently Asked Questions 1. What type of lyrics can I create? You can generat…"
drag, startPoint x: 197, startPoint y: 309, endPoint x: 127, endPoint y: 67, distance: 251.9
click at [127, 67] on div "B E A D G B E × Previous 1 of 19 Next Play x 1 (Verse 1) 10 The alarm screams, …" at bounding box center [281, 193] width 562 height 314
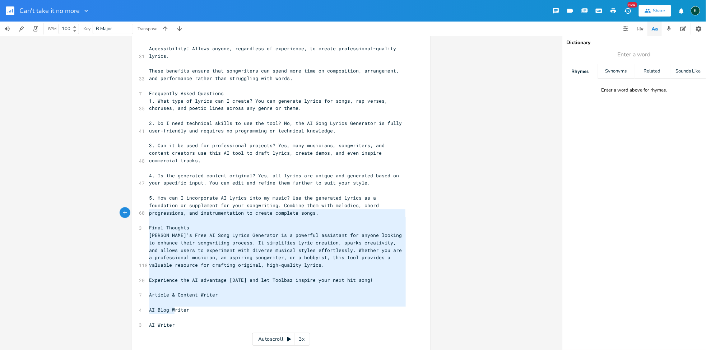
type textarea "Final Thoughts Toolbaz’s Free AI Song Lyrics Generator is a powerful assistant …"
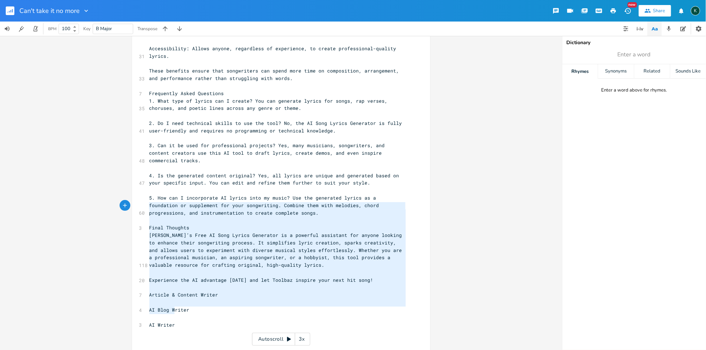
scroll to position [1730, 0]
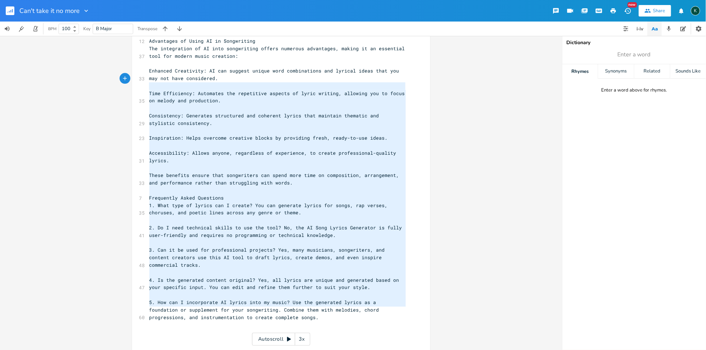
type textarea "Time Efficiency: Automates the repetitive aspects of lyric writing, allowing yo…"
drag, startPoint x: 285, startPoint y: 307, endPoint x: 137, endPoint y: 77, distance: 273.5
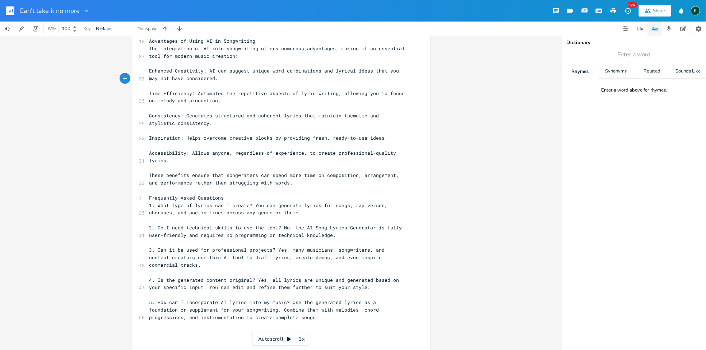
scroll to position [1723, 0]
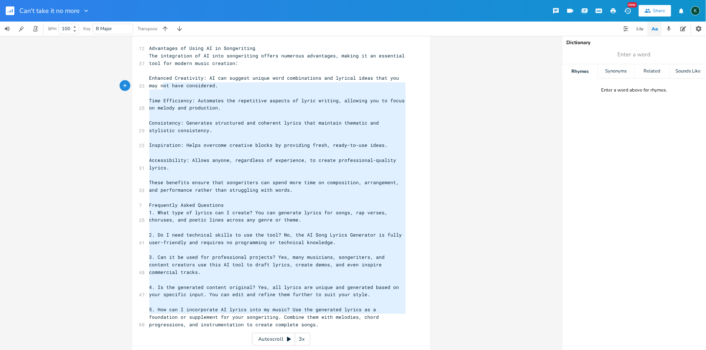
type textarea "ol for modern music creation: Enhanced Creativity: AI can suggest unique word c…"
drag, startPoint x: 282, startPoint y: 314, endPoint x: 151, endPoint y: 52, distance: 292.6
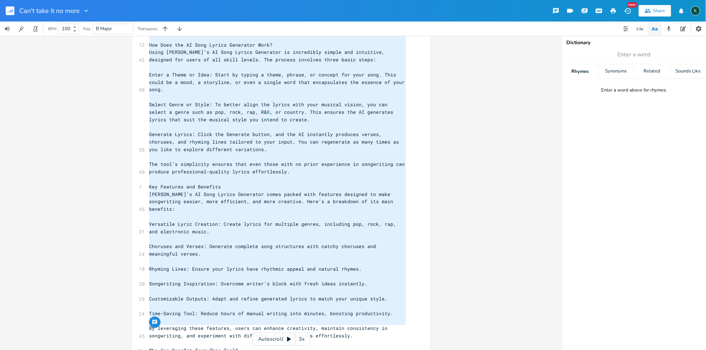
scroll to position [1667, 0]
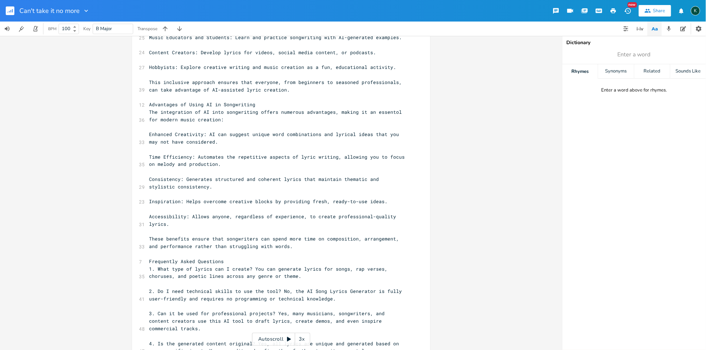
type textarea "Activity History (10/10) 1. (Verse 1) The alarm screams, a... Lyrics Generator …"
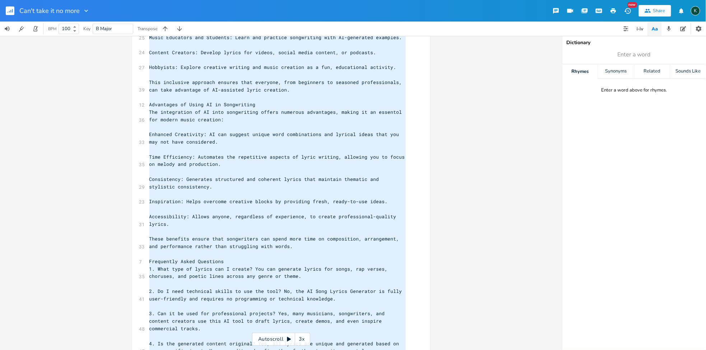
scroll to position [1711, 0]
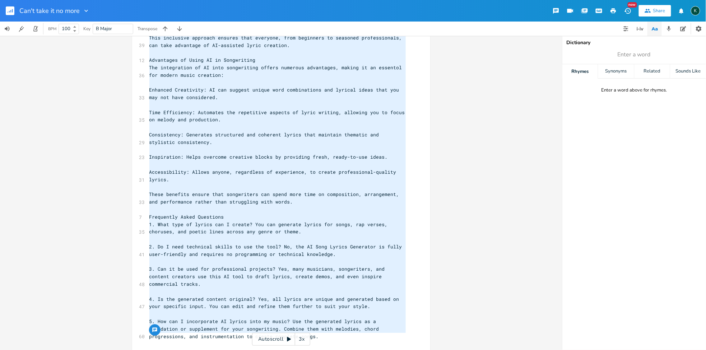
drag, startPoint x: 148, startPoint y: 220, endPoint x: 394, endPoint y: 373, distance: 288.9
click at [394, 350] on html "Can't take it no more New Share K BPM 100 Key B Major Transpose B E A D G B E ×…" at bounding box center [353, 175] width 706 height 350
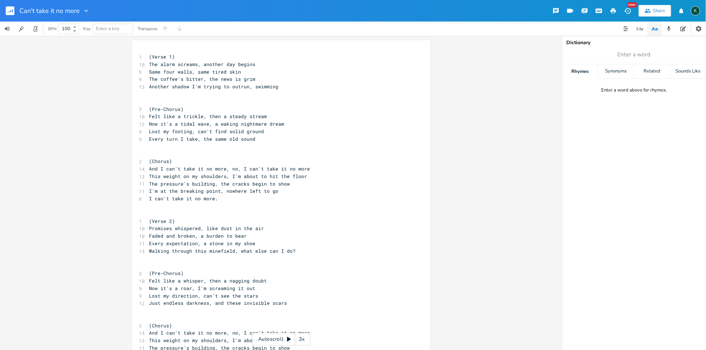
scroll to position [258, 0]
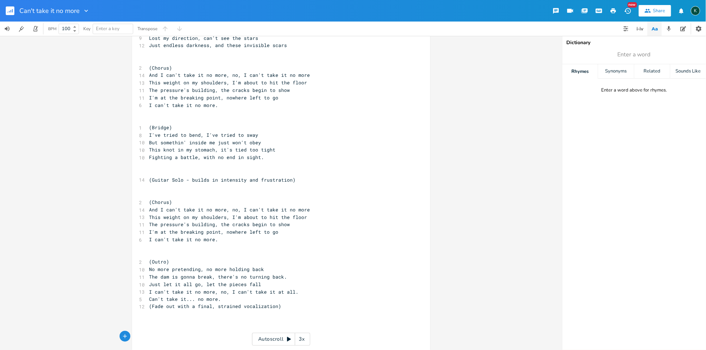
click at [8, 9] on rect "button" at bounding box center [10, 10] width 9 height 9
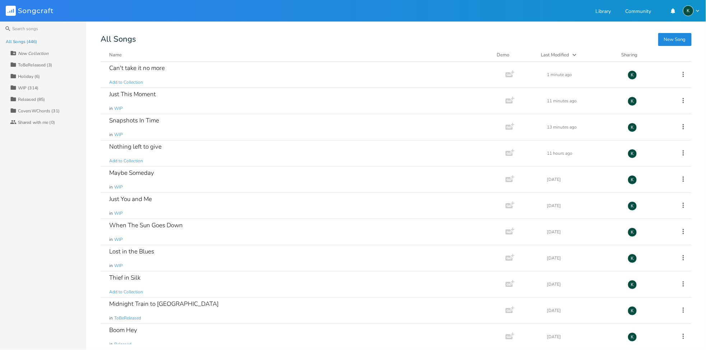
click at [668, 37] on button "New Song" at bounding box center [674, 39] width 33 height 13
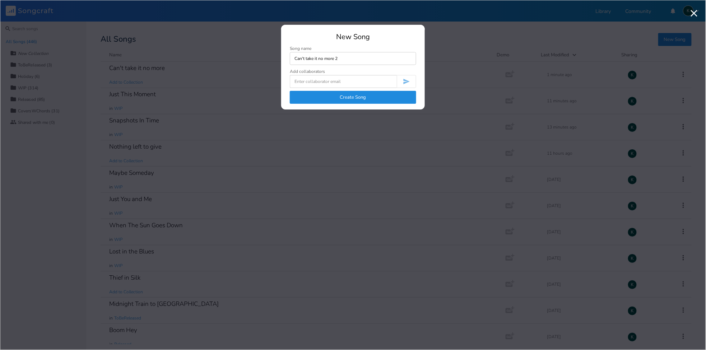
type input "Can't take it no more 2"
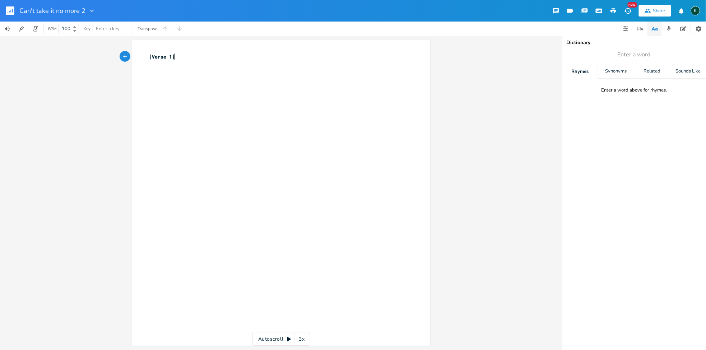
click at [224, 67] on pre "​" at bounding box center [277, 65] width 259 height 8
type textarea "[Verse 1]"
drag, startPoint x: 218, startPoint y: 62, endPoint x: 121, endPoint y: 52, distance: 97.0
click at [121, 52] on div "[Verse 1] x [Verse 1] ​ Autoscroll 3x" at bounding box center [281, 193] width 562 height 314
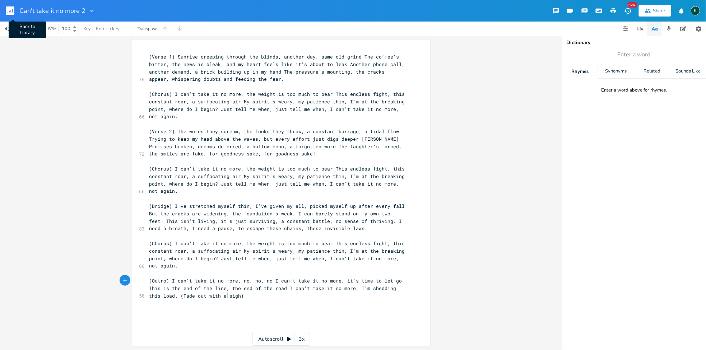
click at [11, 7] on rect "button" at bounding box center [10, 10] width 9 height 9
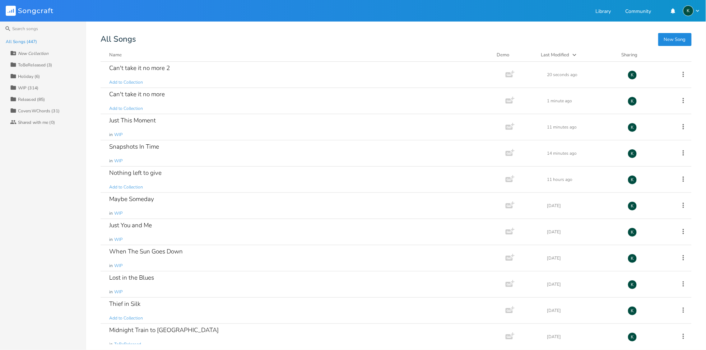
click at [679, 37] on button "New Song" at bounding box center [674, 39] width 33 height 13
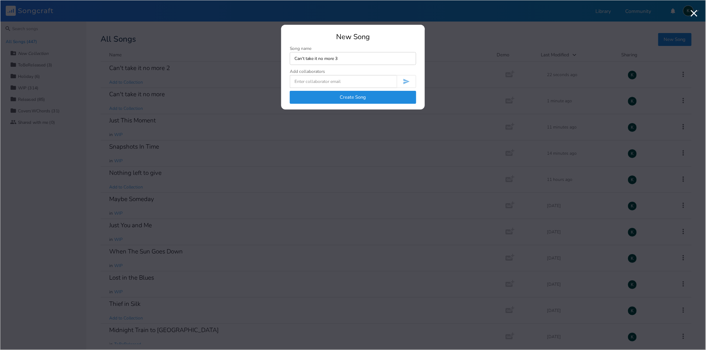
type input "Can't take it no more 3"
click at [383, 101] on button "Create Song" at bounding box center [353, 97] width 126 height 13
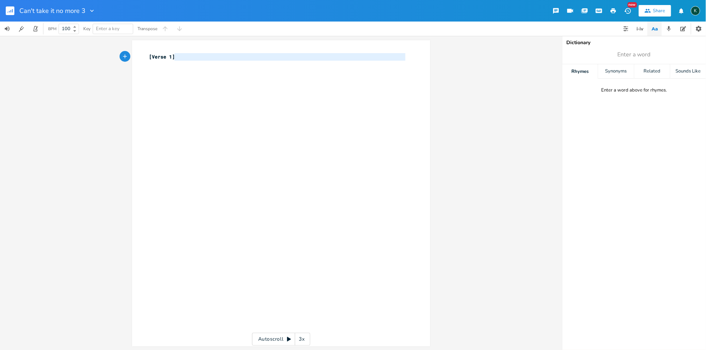
type textarea "[Verse 1]"
drag, startPoint x: 195, startPoint y: 63, endPoint x: 121, endPoint y: 48, distance: 75.3
click at [130, 51] on div "[Verse 1] x [Verse 1] ​ Autoscroll 3x" at bounding box center [281, 193] width 562 height 314
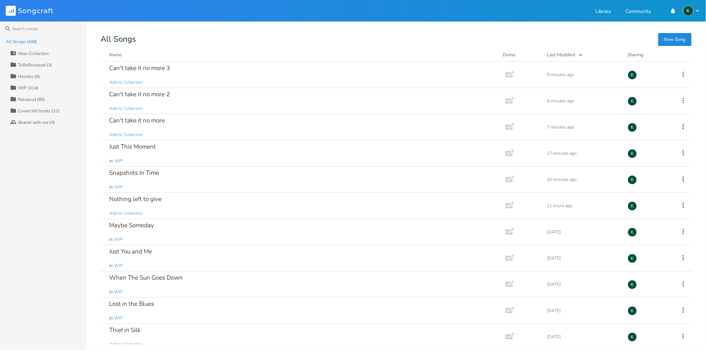
click at [659, 38] on button "New Song" at bounding box center [674, 39] width 33 height 13
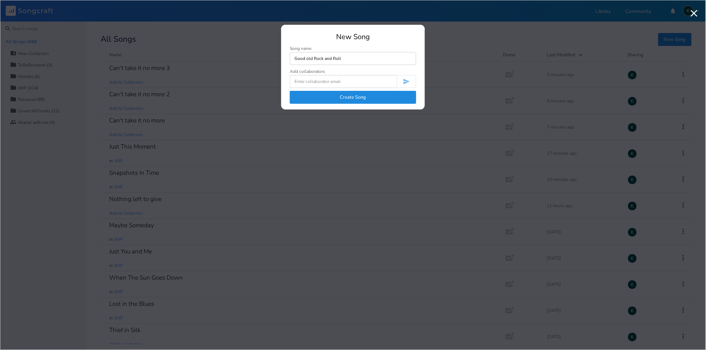
type input "Good old Rock and Roll"
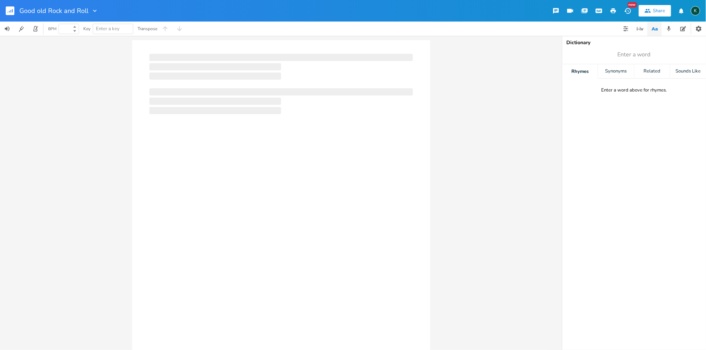
type input "100"
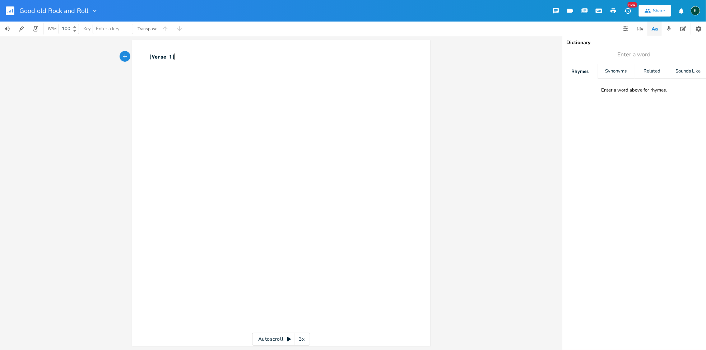
type textarea "[Verse 1]"
drag, startPoint x: 212, startPoint y: 55, endPoint x: 122, endPoint y: 48, distance: 89.9
click at [122, 48] on div "[Verse 1] x [Verse 1] ​ Autoscroll 3x" at bounding box center [281, 193] width 562 height 314
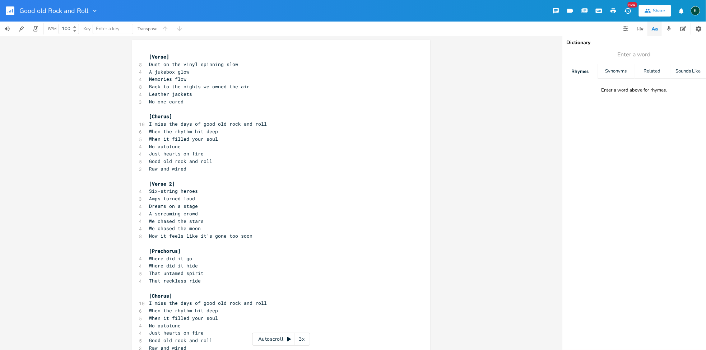
click at [197, 173] on pre "​" at bounding box center [277, 177] width 259 height 8
click at [196, 169] on pre "Raw and wired" at bounding box center [277, 169] width 259 height 8
type textarea "wild"
click at [144, 70] on div "wild x [Verse] 8 Dust on the vinyl spinning slow 4 A jukebox glow 4 Memories fl…" at bounding box center [281, 242] width 298 height 404
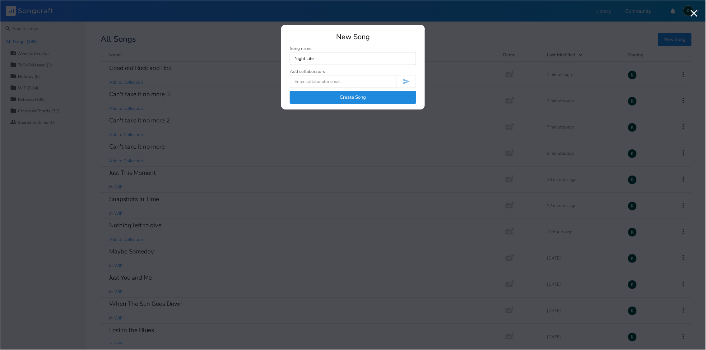
type input "Night Life"
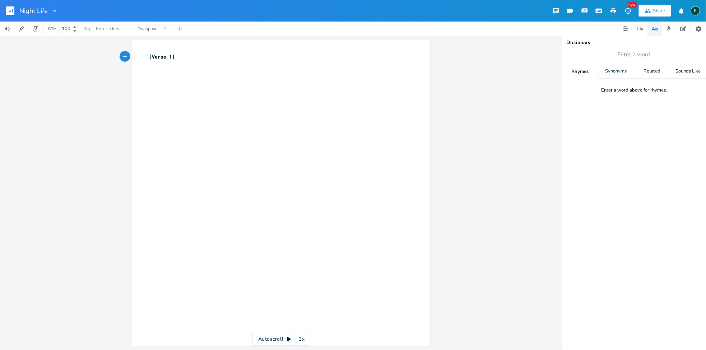
type textarea "[Verse 1]"
drag, startPoint x: 177, startPoint y: 57, endPoint x: 117, endPoint y: 55, distance: 60.0
click at [117, 55] on div "[Verse 1] x [Verse 1] ​ Autoscroll 3x" at bounding box center [281, 193] width 562 height 314
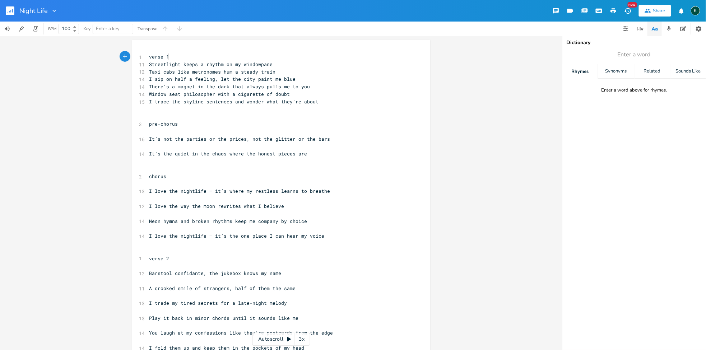
click at [174, 56] on pre "verse 1" at bounding box center [277, 57] width 259 height 8
click at [148, 56] on pre "verse 1]" at bounding box center [277, 57] width 259 height 8
type textarea "]p"
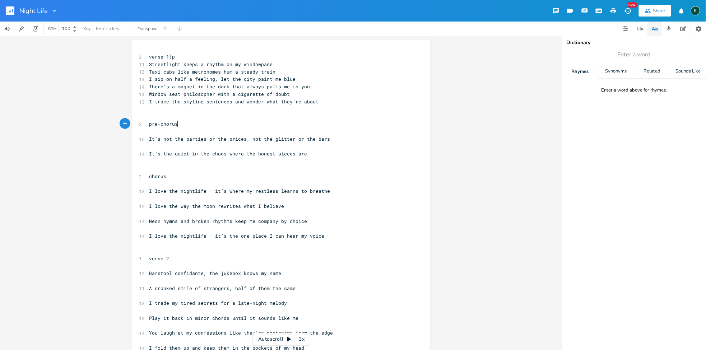
click at [176, 121] on pre "pre-chorus" at bounding box center [277, 124] width 259 height 8
type textarea "]"
click at [149, 126] on span "pre-chorus]" at bounding box center [165, 124] width 32 height 6
type textarea "p"
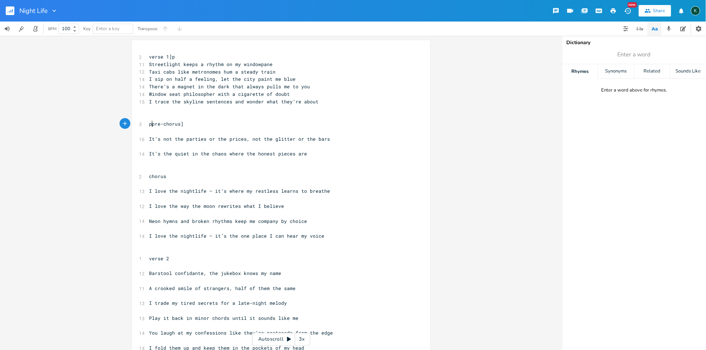
click at [165, 174] on pre "chorus" at bounding box center [277, 177] width 259 height 8
type textarea "]"
click at [149, 174] on span "chorus]" at bounding box center [159, 176] width 20 height 6
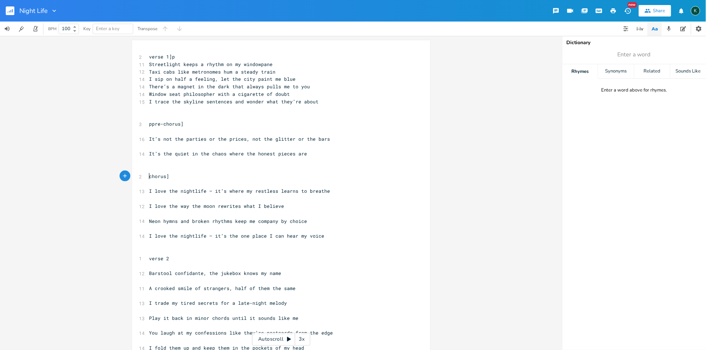
type textarea "p"
type textarea "["
click at [149, 121] on span "ppre-chorus]" at bounding box center [166, 124] width 34 height 6
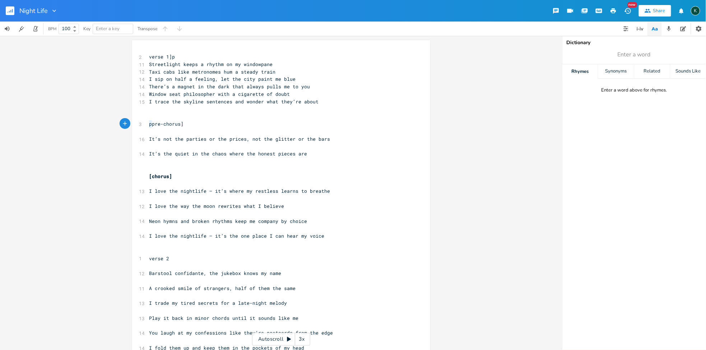
type textarea "["
click at [149, 55] on span "verse 1]p" at bounding box center [162, 56] width 26 height 6
type textarea "["
click at [178, 55] on pre "[verse 1] p" at bounding box center [277, 57] width 259 height 8
click at [170, 257] on pre "verse 2" at bounding box center [277, 259] width 259 height 8
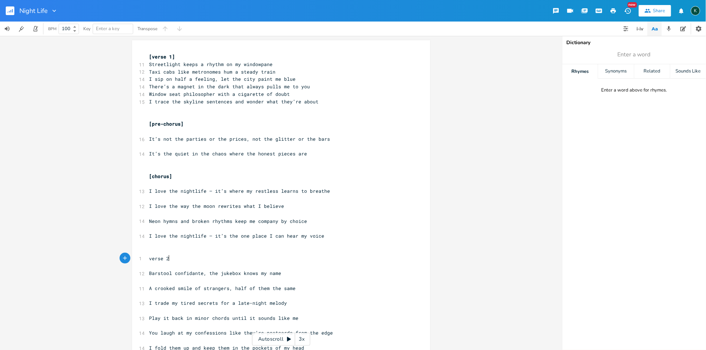
type textarea "]"
click at [149, 259] on span "verse 2]" at bounding box center [160, 258] width 23 height 6
type textarea "["
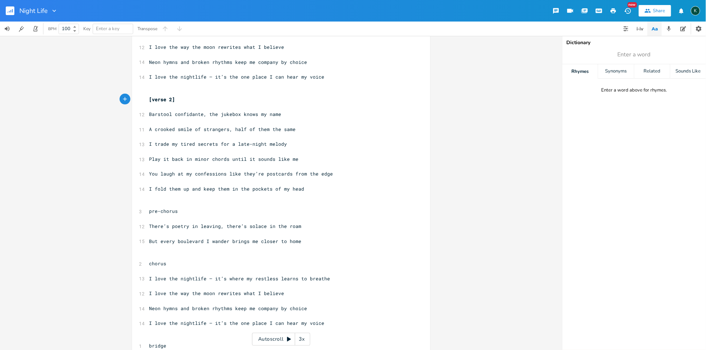
scroll to position [159, 0]
click at [177, 210] on pre "pre-chorus" at bounding box center [277, 211] width 259 height 8
type textarea "]"
click at [148, 210] on pre "pre-chorus]" at bounding box center [277, 211] width 259 height 8
type textarea "["
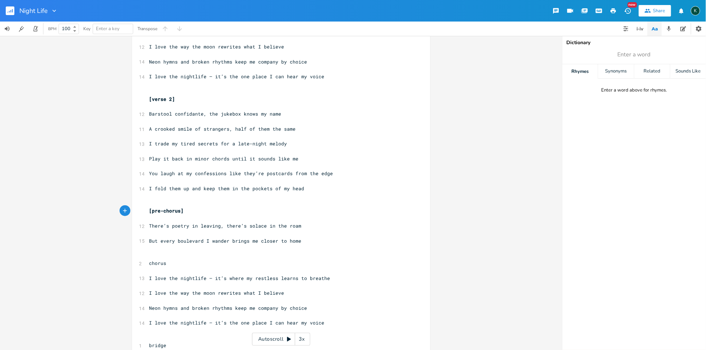
click at [165, 263] on pre "chorus" at bounding box center [277, 264] width 259 height 8
type textarea "]"
click at [148, 261] on pre "chorus]" at bounding box center [277, 264] width 259 height 8
type textarea "["
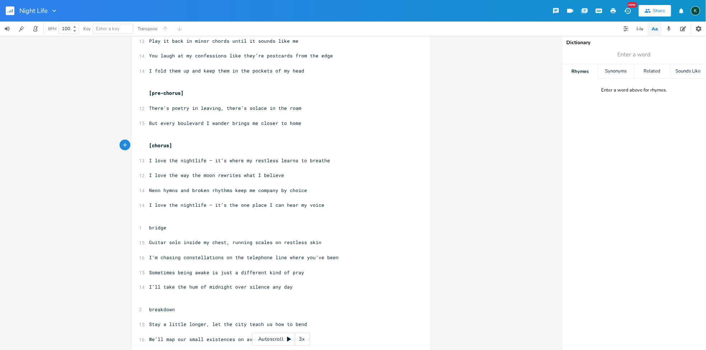
scroll to position [319, 0]
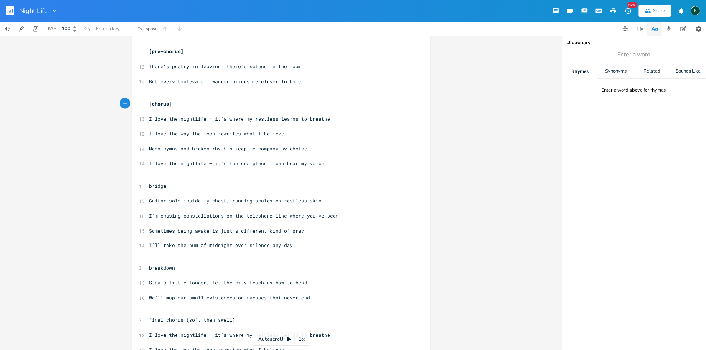
click at [170, 187] on pre "bridge" at bounding box center [277, 186] width 259 height 8
type textarea "]"
click at [148, 185] on pre "bridge]" at bounding box center [277, 186] width 259 height 8
type textarea "["
click at [174, 269] on pre "breakdown" at bounding box center [277, 269] width 259 height 8
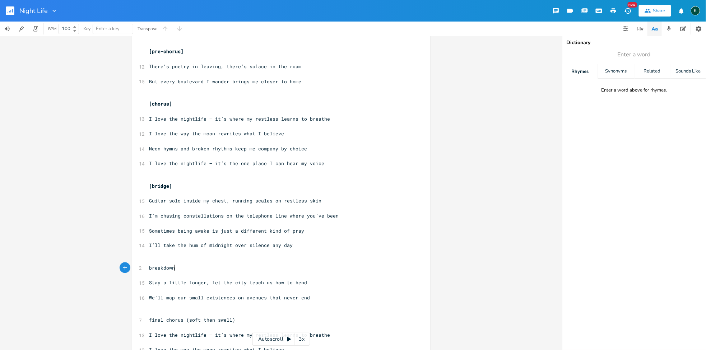
type textarea "]"
click at [148, 266] on pre "breakdown]" at bounding box center [277, 269] width 259 height 8
type textarea "["
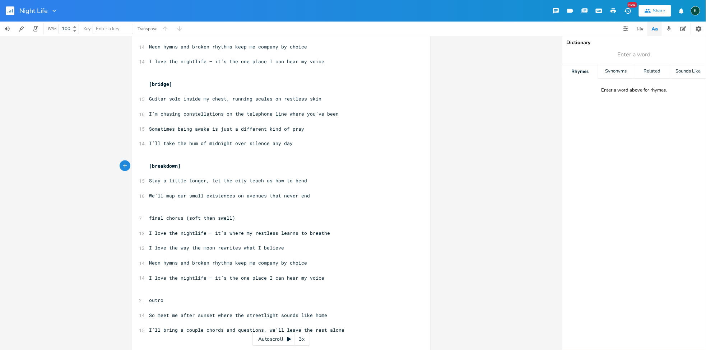
scroll to position [426, 0]
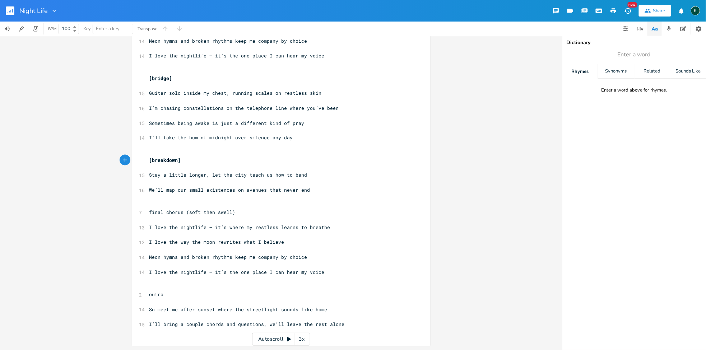
click at [239, 210] on pre "final chorus (soft then swell)" at bounding box center [277, 213] width 259 height 8
type textarea "]"
click at [148, 212] on pre "final chorus (soft then swell)]" at bounding box center [277, 213] width 259 height 8
type textarea "["
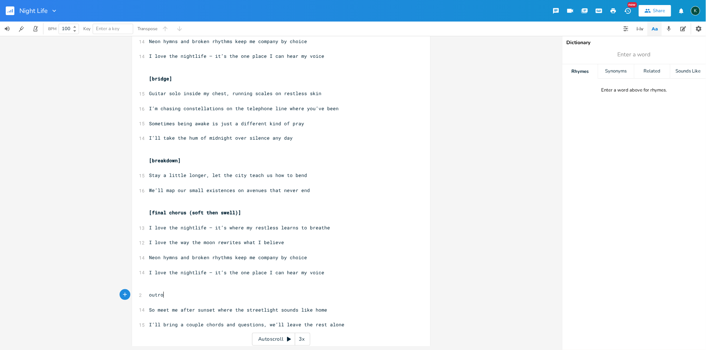
click at [168, 292] on pre "outro" at bounding box center [277, 295] width 259 height 8
type textarea "]"
click at [149, 294] on span "outro]" at bounding box center [157, 295] width 17 height 6
type textarea "["
click at [155, 307] on pre "So meet me after sunset where the streetlight sounds like home" at bounding box center [277, 311] width 259 height 8
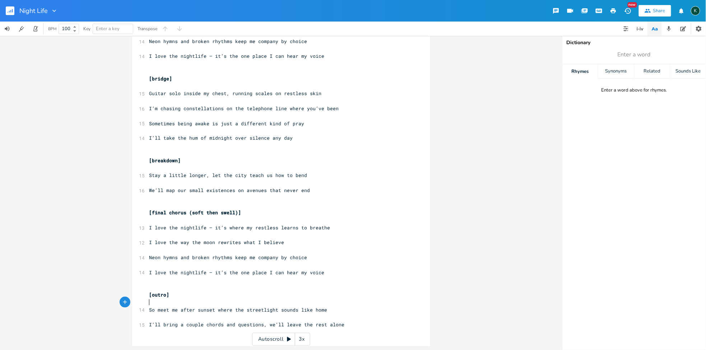
scroll to position [419, 0]
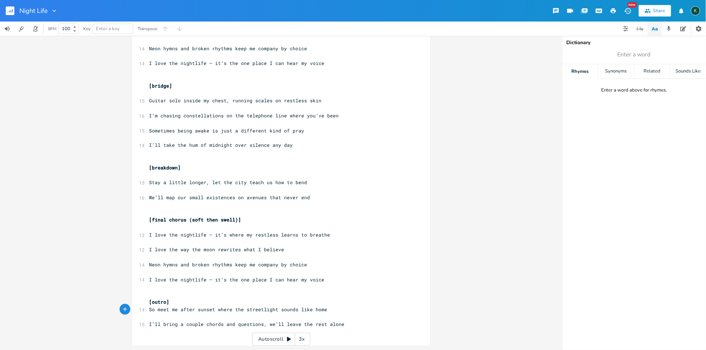
click at [148, 317] on pre "​" at bounding box center [277, 318] width 259 height 8
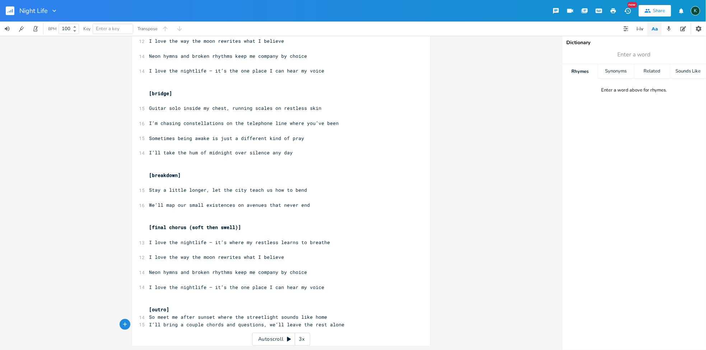
click at [148, 280] on pre "​" at bounding box center [277, 280] width 259 height 8
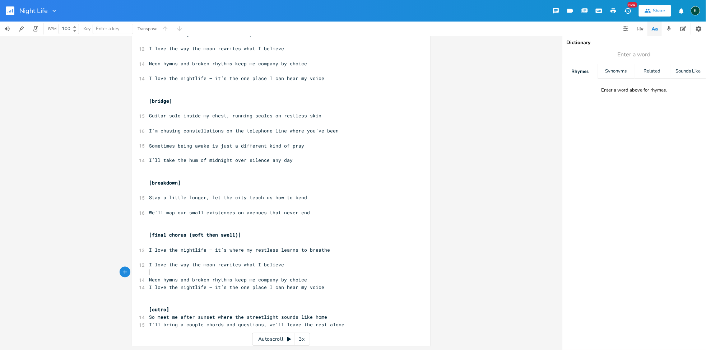
click at [150, 273] on pre "​" at bounding box center [277, 273] width 259 height 8
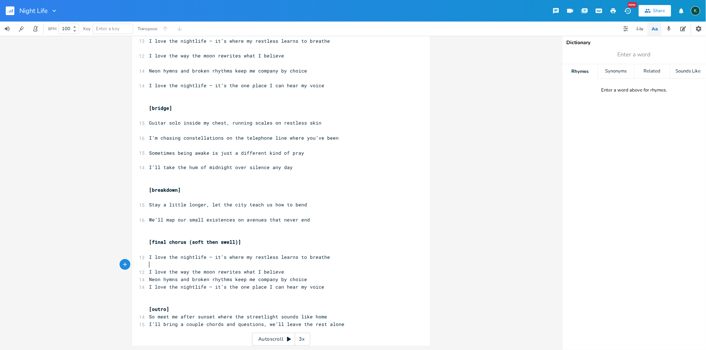
click at [150, 266] on pre "​" at bounding box center [277, 265] width 259 height 8
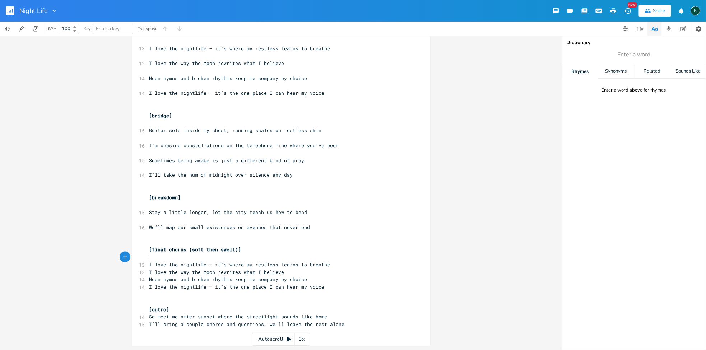
click at [154, 257] on pre "​" at bounding box center [277, 258] width 259 height 8
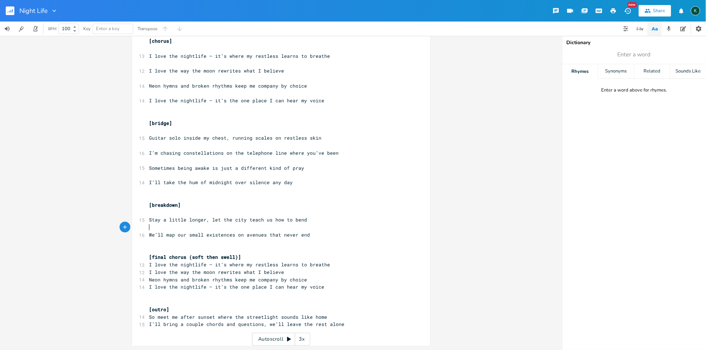
click at [148, 227] on pre "​" at bounding box center [277, 228] width 259 height 8
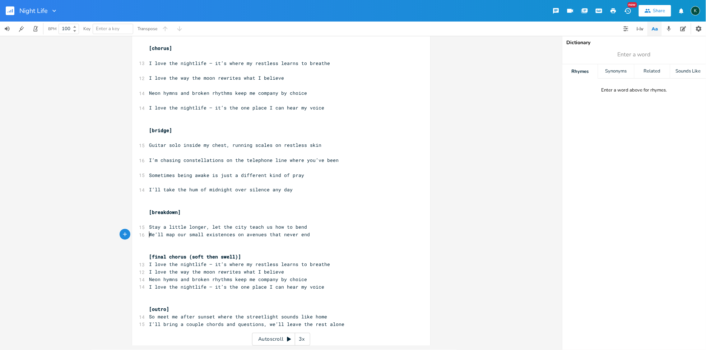
scroll to position [374, 0]
click at [148, 220] on pre "​" at bounding box center [277, 220] width 259 height 8
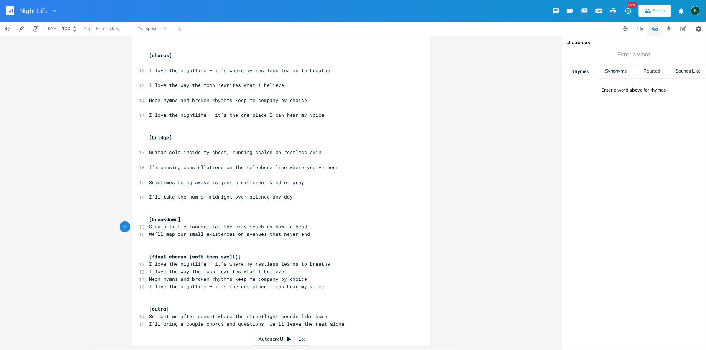
scroll to position [367, 0]
click at [148, 190] on pre "​" at bounding box center [277, 190] width 259 height 8
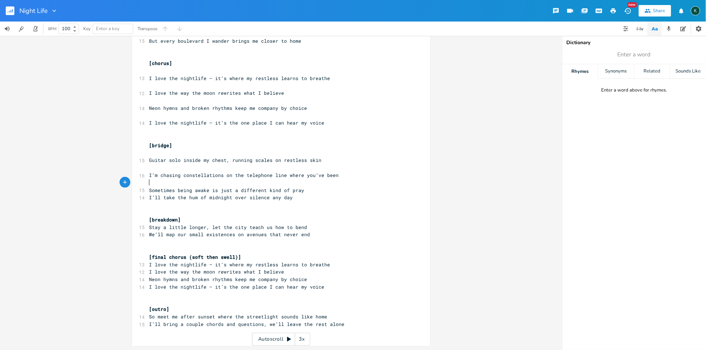
click at [149, 181] on pre "​" at bounding box center [277, 183] width 259 height 8
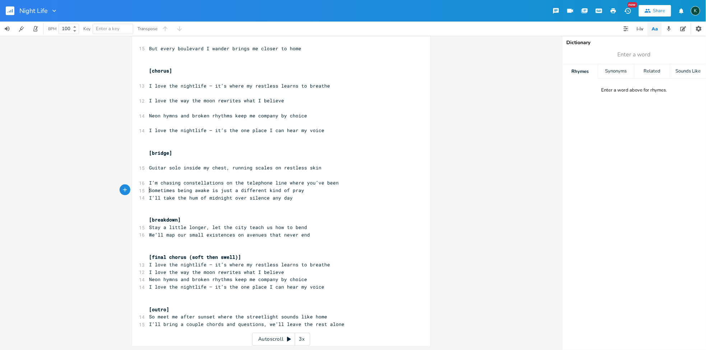
click at [149, 177] on pre "​" at bounding box center [277, 176] width 259 height 8
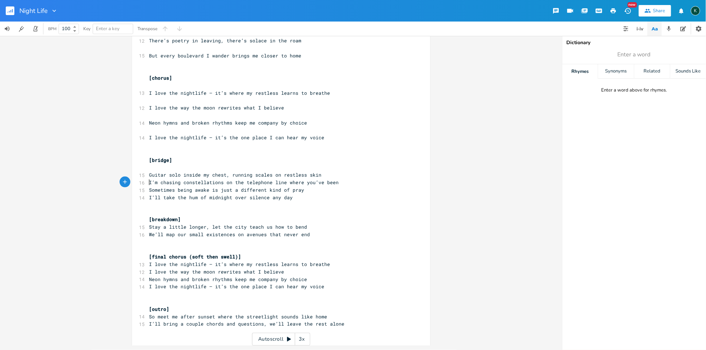
click at [150, 168] on pre "​" at bounding box center [277, 168] width 259 height 8
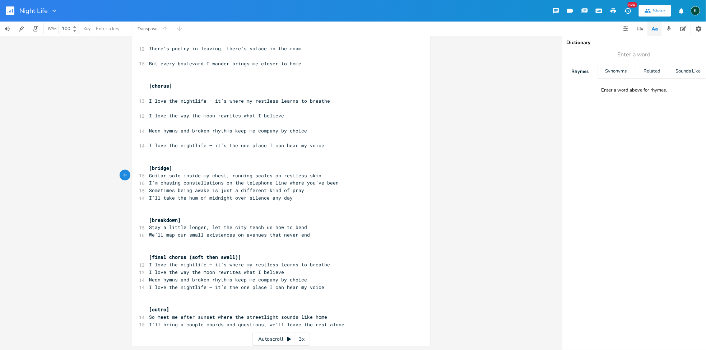
click at [148, 138] on pre "​" at bounding box center [277, 139] width 259 height 8
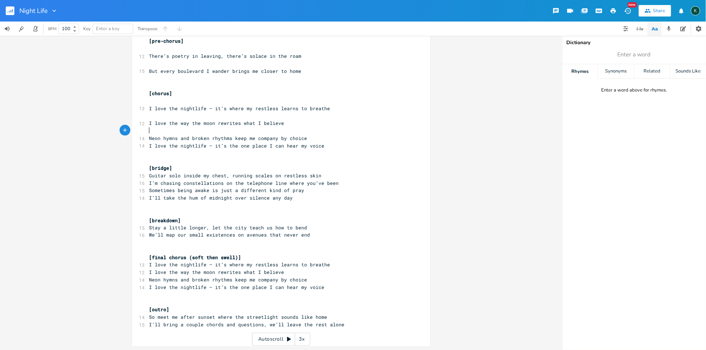
click at [150, 130] on pre "​" at bounding box center [277, 131] width 259 height 8
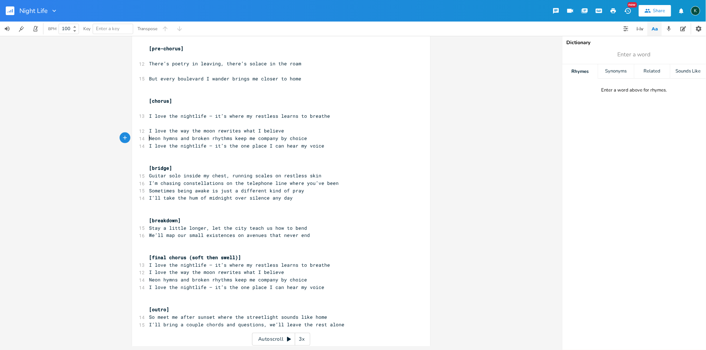
click at [150, 123] on pre "​" at bounding box center [277, 124] width 259 height 8
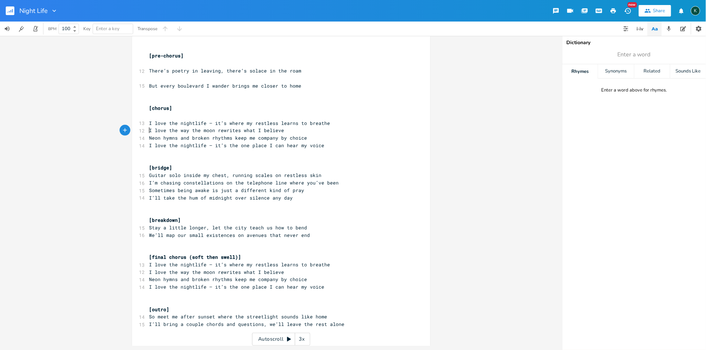
click at [151, 116] on pre "​" at bounding box center [277, 116] width 259 height 8
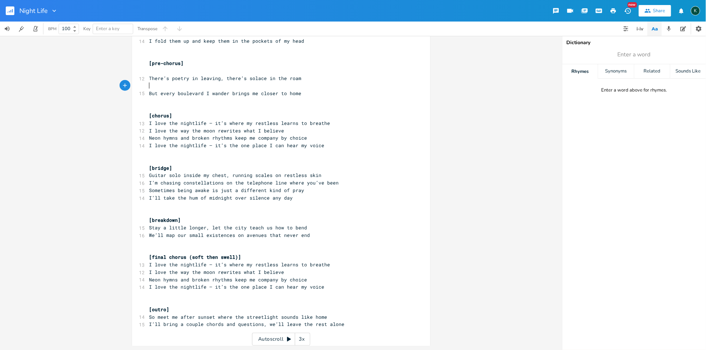
click at [152, 87] on pre "​" at bounding box center [277, 86] width 259 height 8
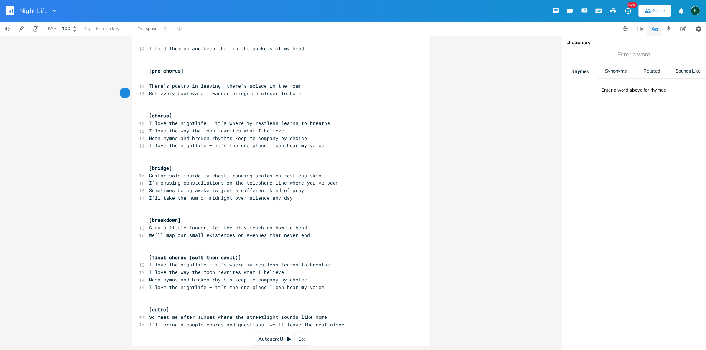
click at [152, 78] on pre "​" at bounding box center [277, 79] width 259 height 8
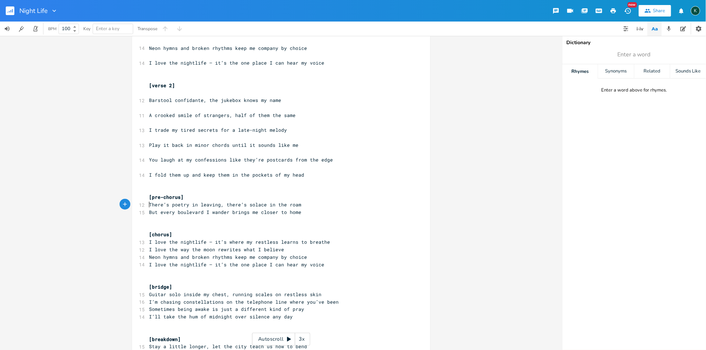
scroll to position [173, 0]
click at [148, 165] on pre "​" at bounding box center [277, 168] width 259 height 8
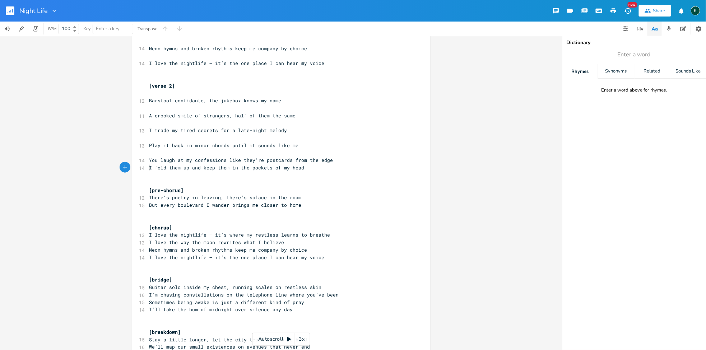
click at [150, 156] on pre "You laugh at my confessions like they’re postcards from the edge" at bounding box center [277, 160] width 259 height 8
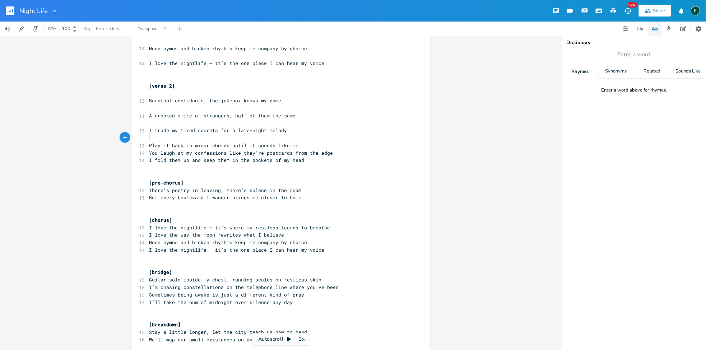
click at [149, 136] on pre "​" at bounding box center [277, 138] width 259 height 8
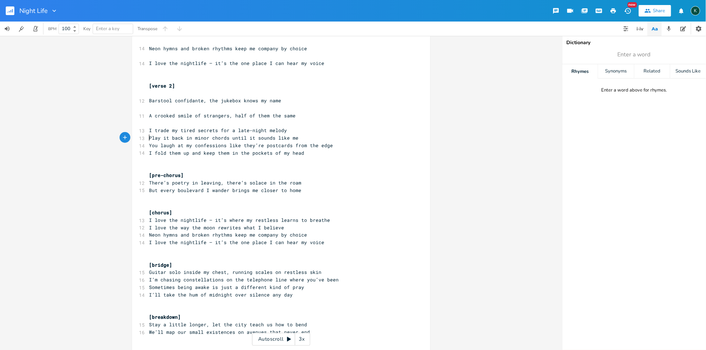
click at [150, 122] on pre "​" at bounding box center [277, 124] width 259 height 8
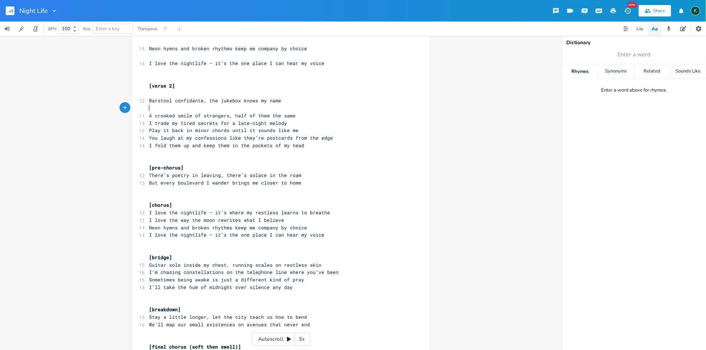
click at [151, 107] on pre "​" at bounding box center [277, 108] width 259 height 8
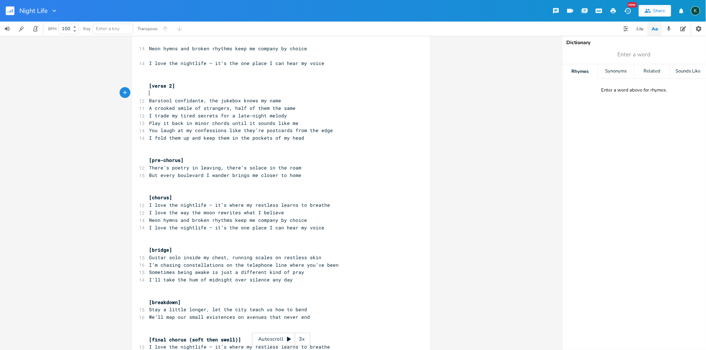
click at [163, 92] on pre "​" at bounding box center [277, 93] width 259 height 8
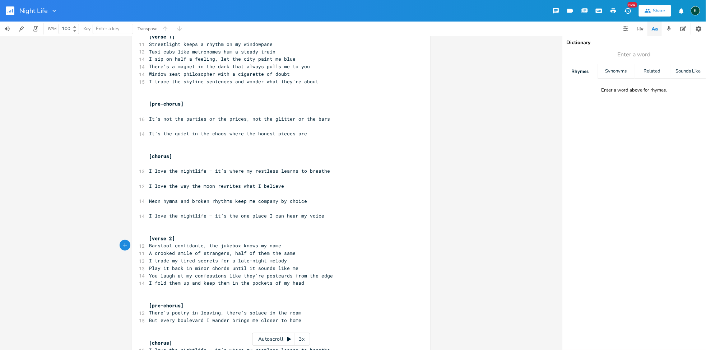
scroll to position [13, 0]
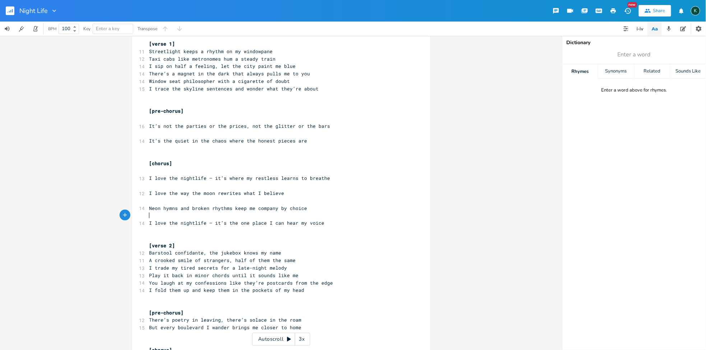
click at [152, 214] on pre "​" at bounding box center [277, 216] width 259 height 8
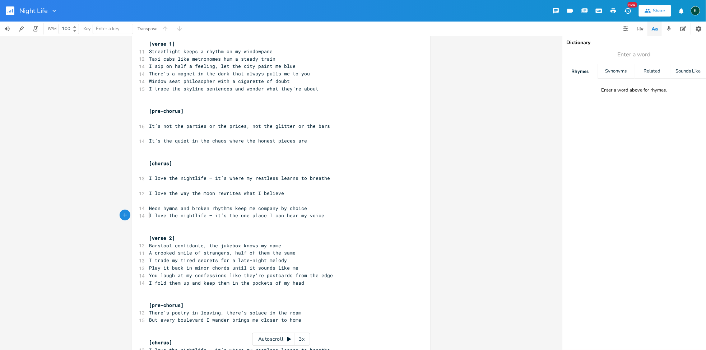
click at [156, 199] on pre "​" at bounding box center [277, 201] width 259 height 8
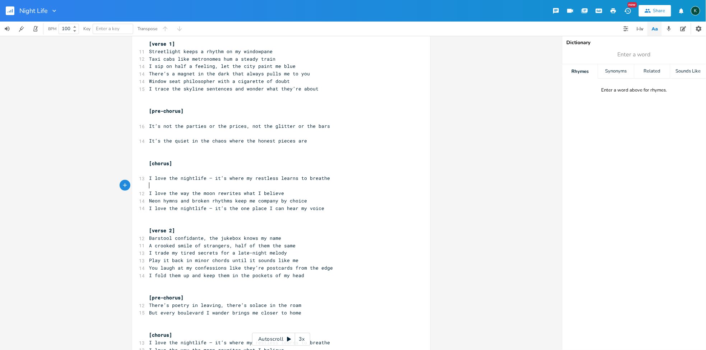
click at [151, 185] on pre "​" at bounding box center [277, 186] width 259 height 8
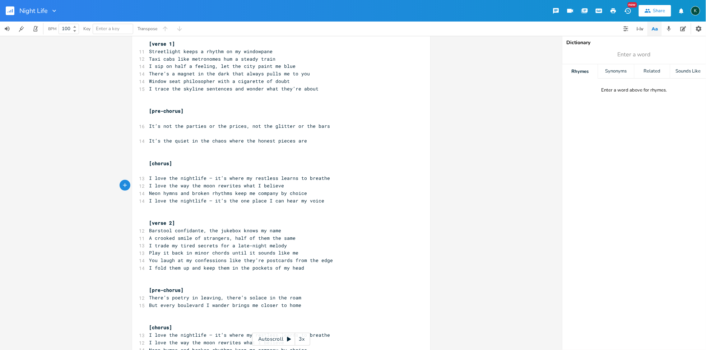
click at [152, 132] on pre "​" at bounding box center [277, 134] width 259 height 8
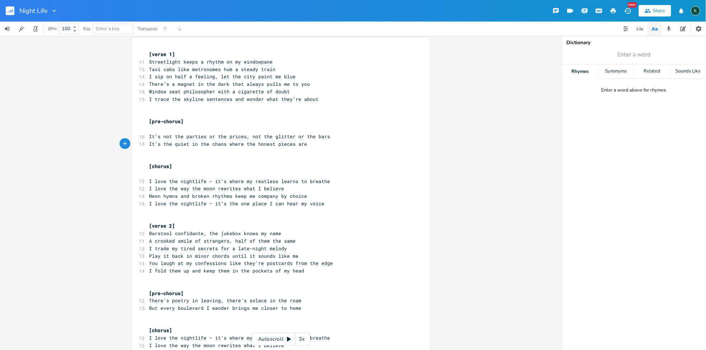
scroll to position [0, 0]
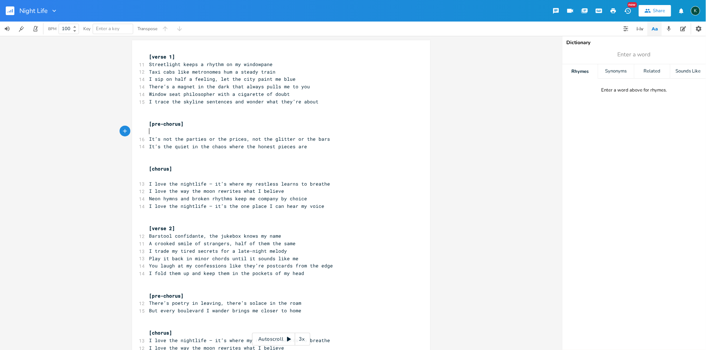
click at [148, 131] on pre "​" at bounding box center [277, 132] width 259 height 8
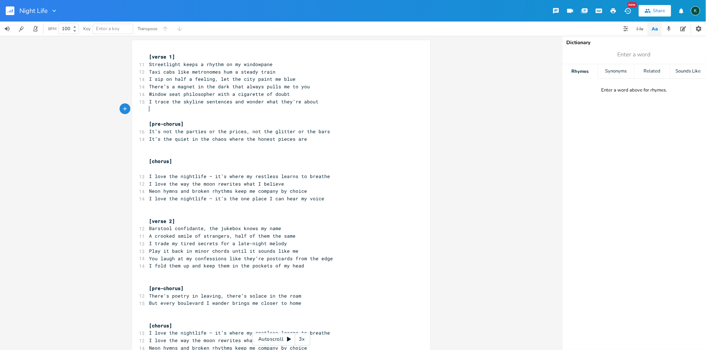
click at [155, 109] on pre "​" at bounding box center [277, 110] width 259 height 8
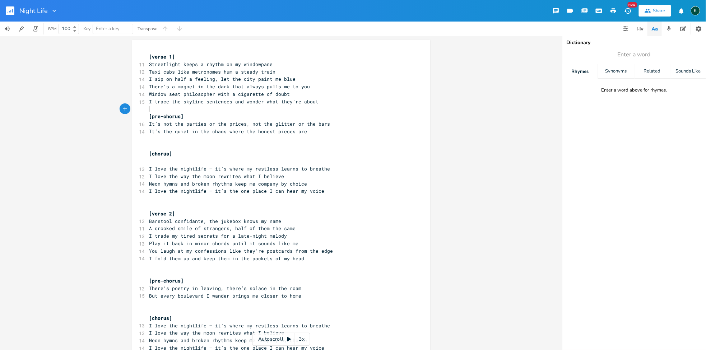
click at [153, 145] on pre "​" at bounding box center [277, 147] width 259 height 8
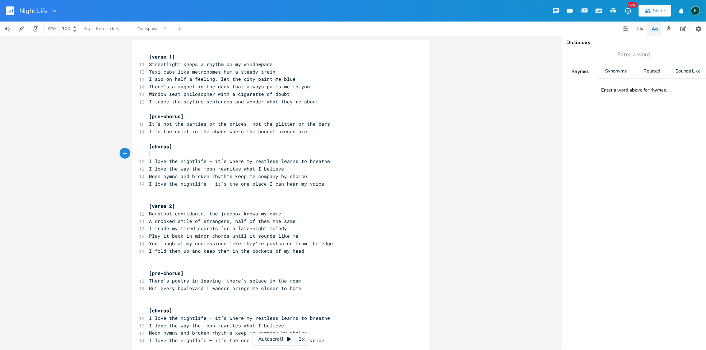
click at [153, 155] on pre "​" at bounding box center [277, 154] width 259 height 8
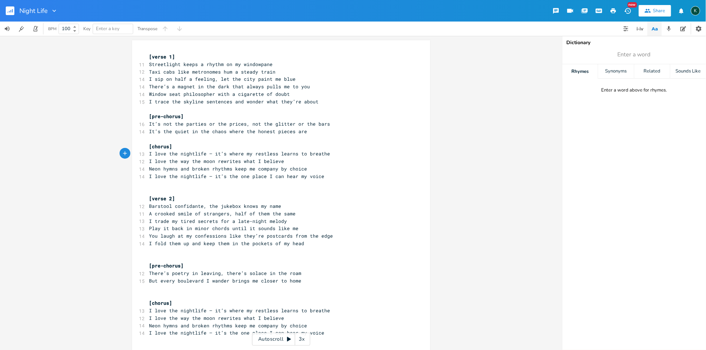
click at [150, 184] on pre "​" at bounding box center [277, 184] width 259 height 8
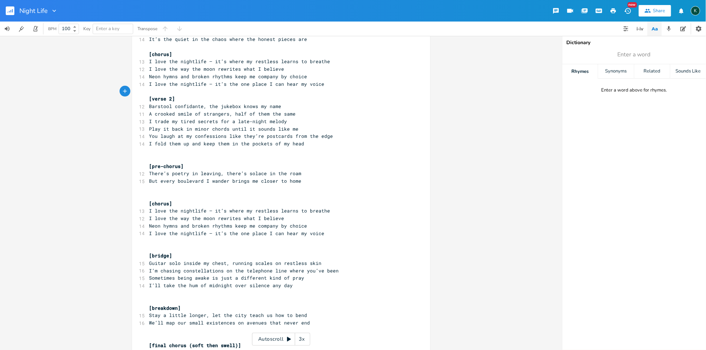
scroll to position [120, 0]
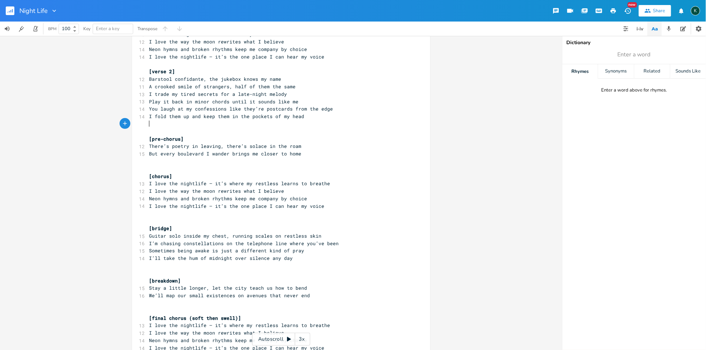
click at [148, 125] on pre "​" at bounding box center [277, 124] width 259 height 8
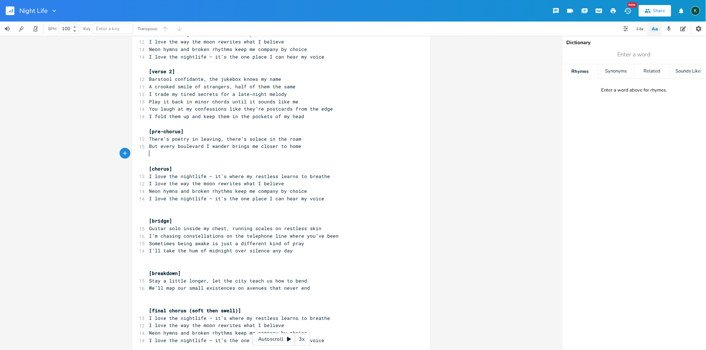
click at [151, 155] on pre "​" at bounding box center [277, 154] width 259 height 8
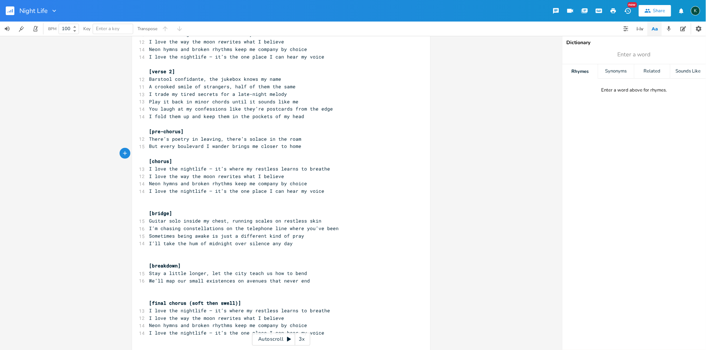
click at [151, 202] on pre "​" at bounding box center [277, 199] width 259 height 8
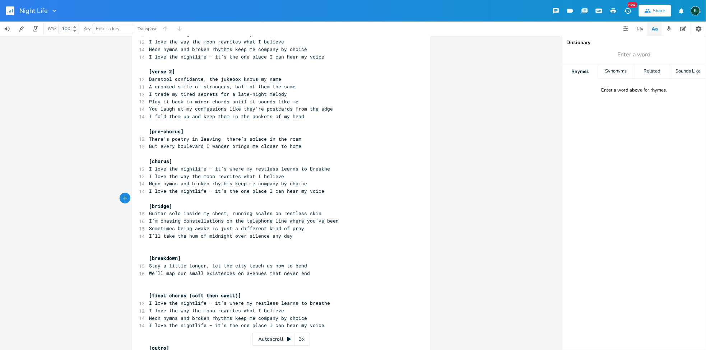
click at [151, 247] on pre "​" at bounding box center [277, 251] width 259 height 8
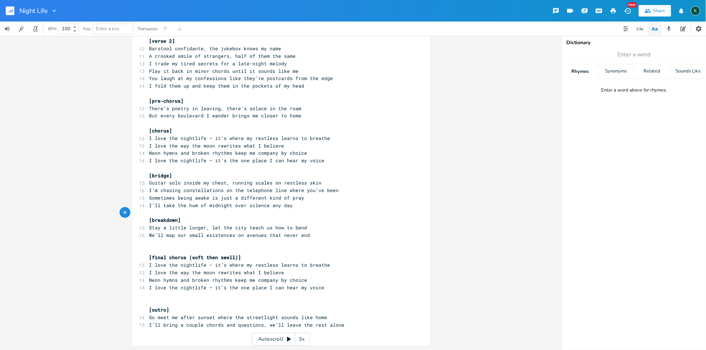
click at [153, 243] on pre "​" at bounding box center [277, 243] width 259 height 8
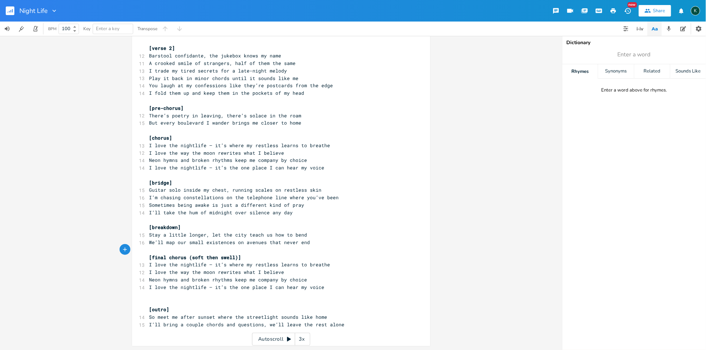
click at [149, 295] on pre "​" at bounding box center [277, 295] width 259 height 8
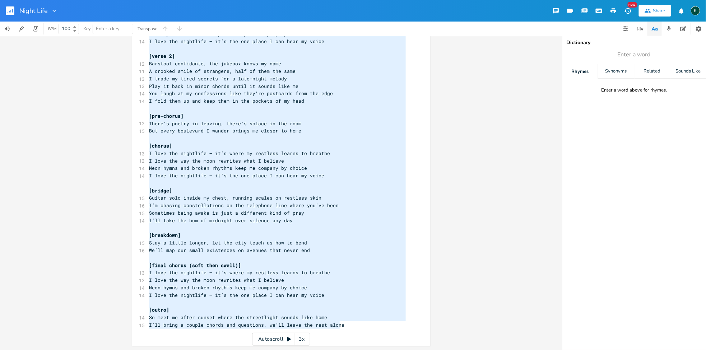
scroll to position [30, 0]
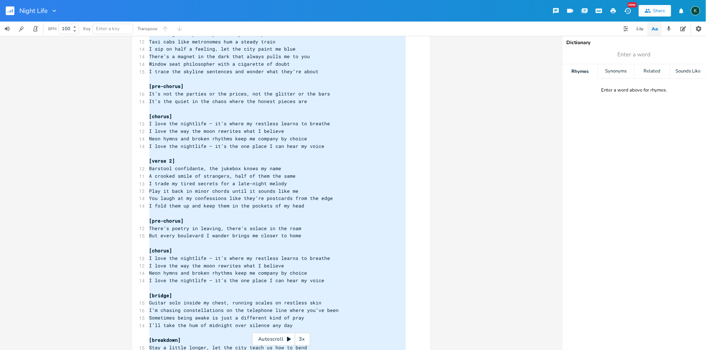
drag, startPoint x: 345, startPoint y: 325, endPoint x: 65, endPoint y: -30, distance: 452.0
click at [65, 0] on html "Night Life New Share K BPM 100 Key Enter a key Transpose x [verse 1] 11 Streetl…" at bounding box center [353, 175] width 706 height 350
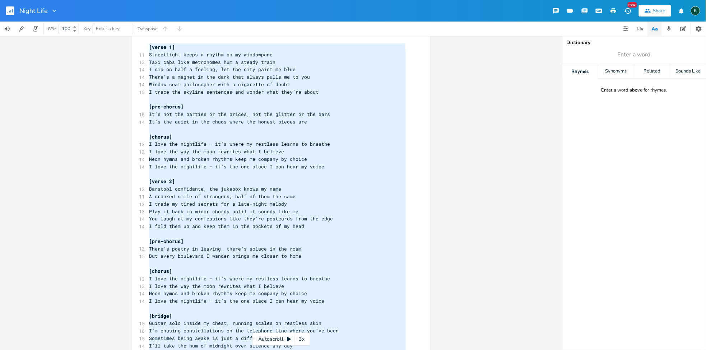
scroll to position [0, 0]
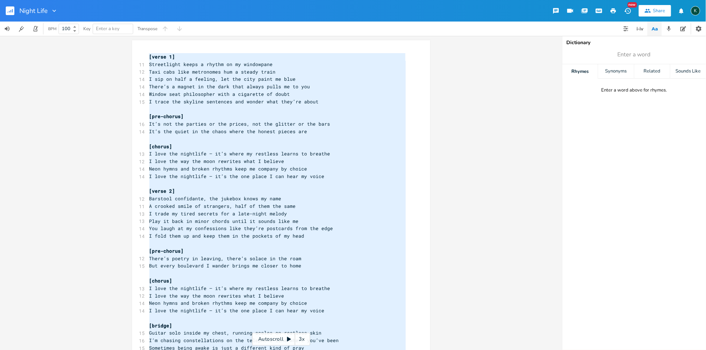
type textarea "[lorem 5] Ipsumdolors ametc a elitse do ei temporinci Utla etdo magn aliquaenim…"
